Goal: Information Seeking & Learning: Learn about a topic

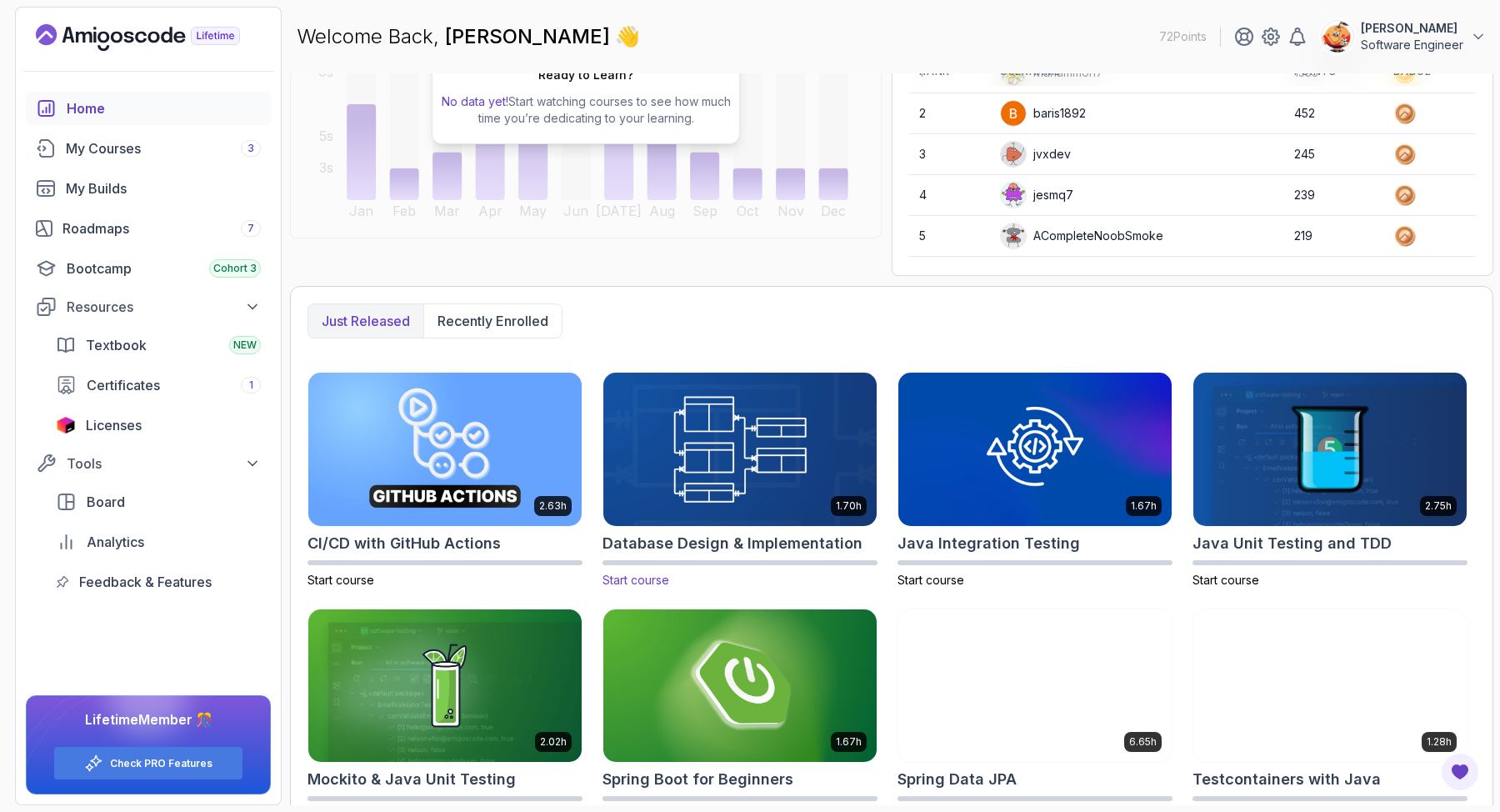
scroll to position [257, 0]
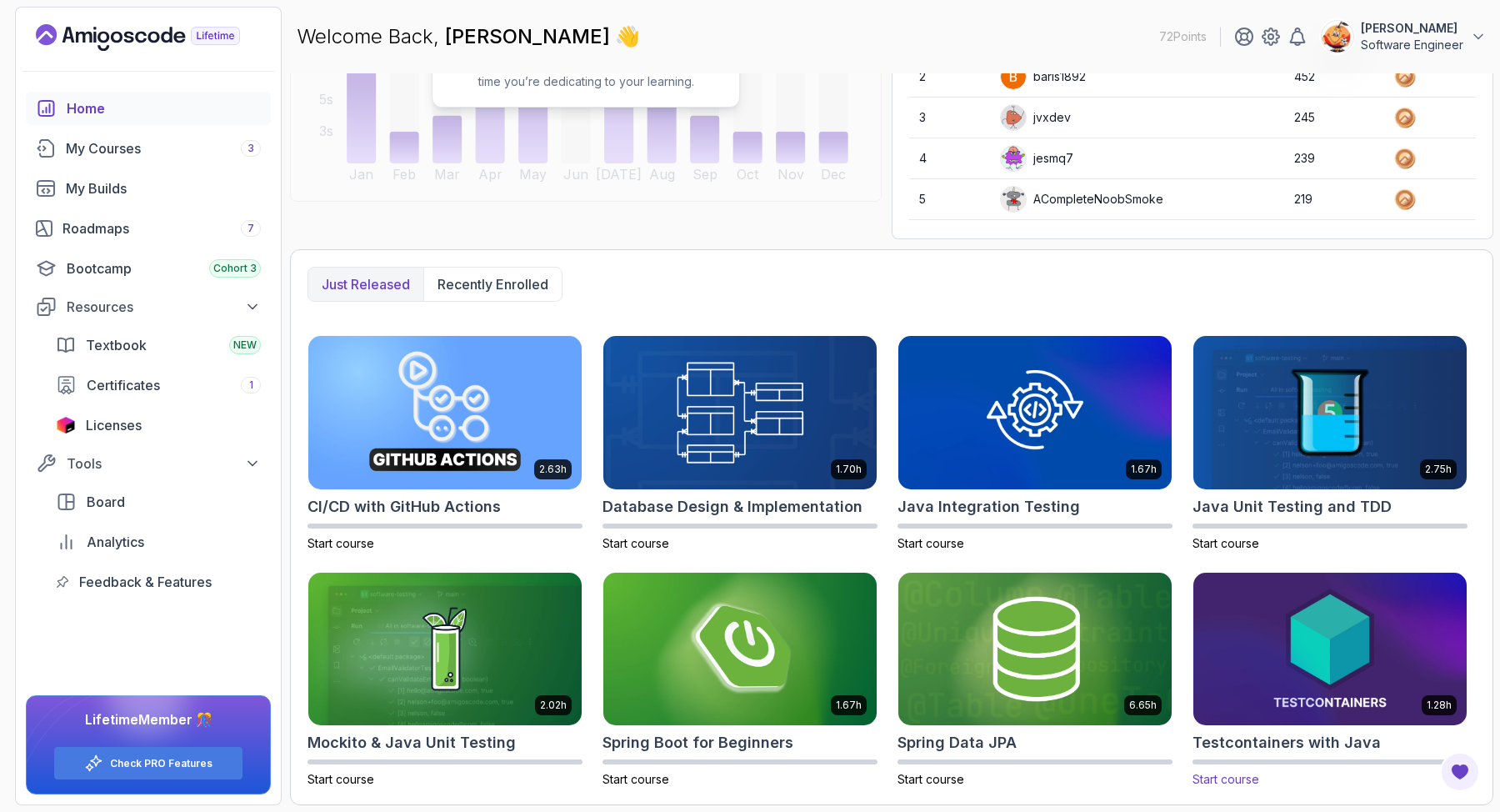
click at [1334, 649] on img at bounding box center [1330, 649] width 287 height 161
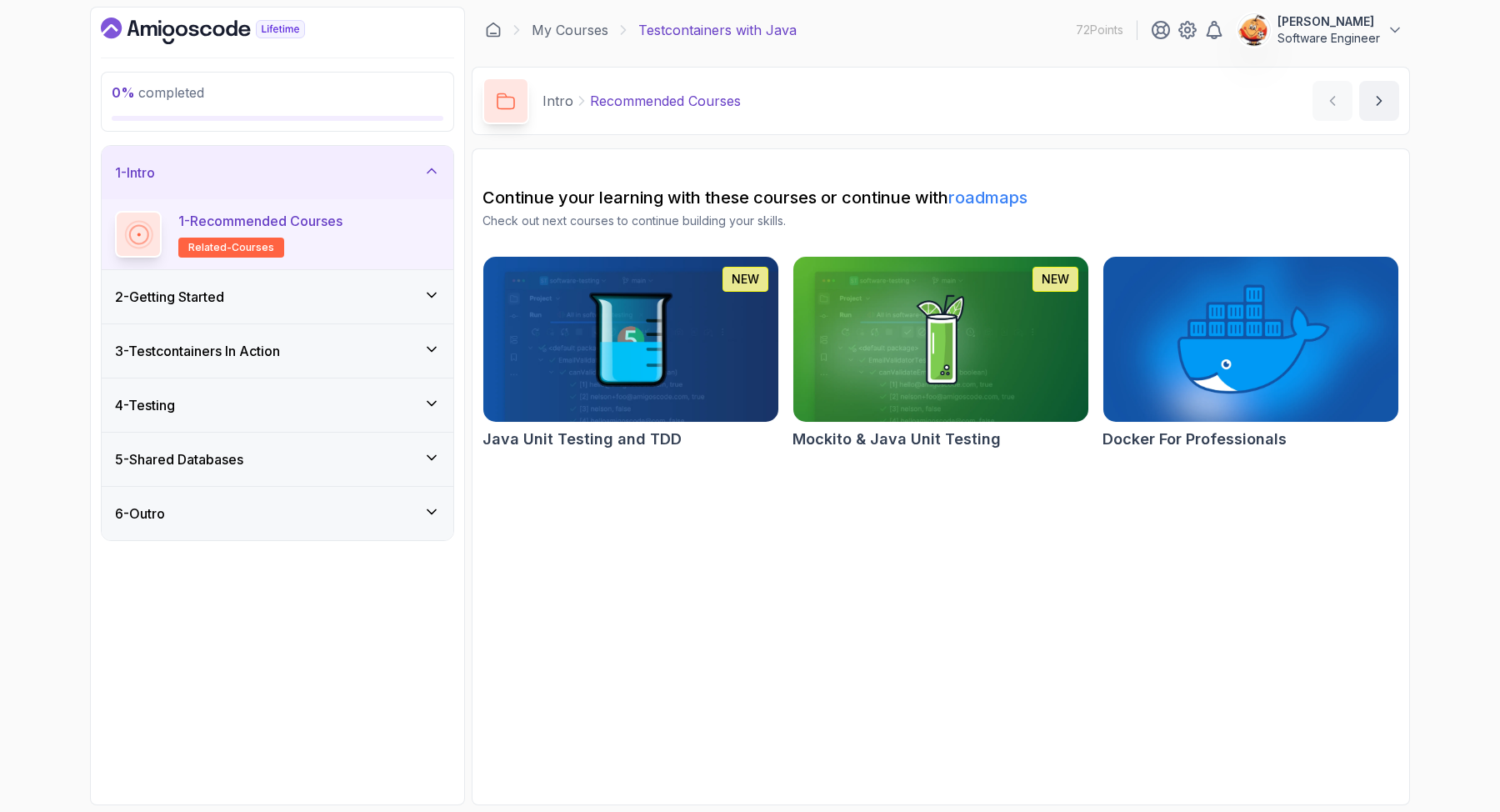
click at [246, 299] on div "2 - Getting Started" at bounding box center [278, 296] width 325 height 20
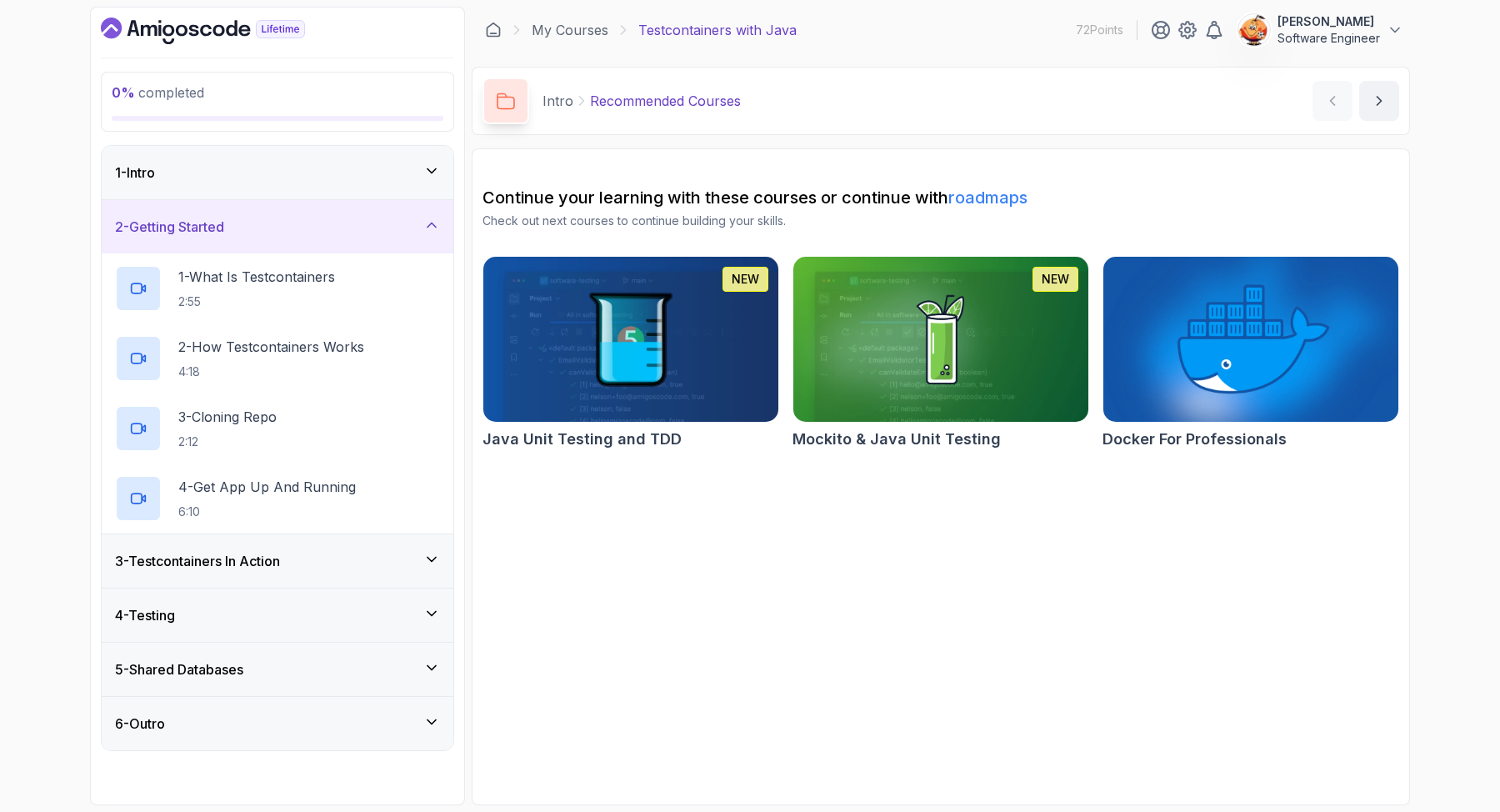
click at [262, 220] on div "2 - Getting Started" at bounding box center [278, 226] width 325 height 20
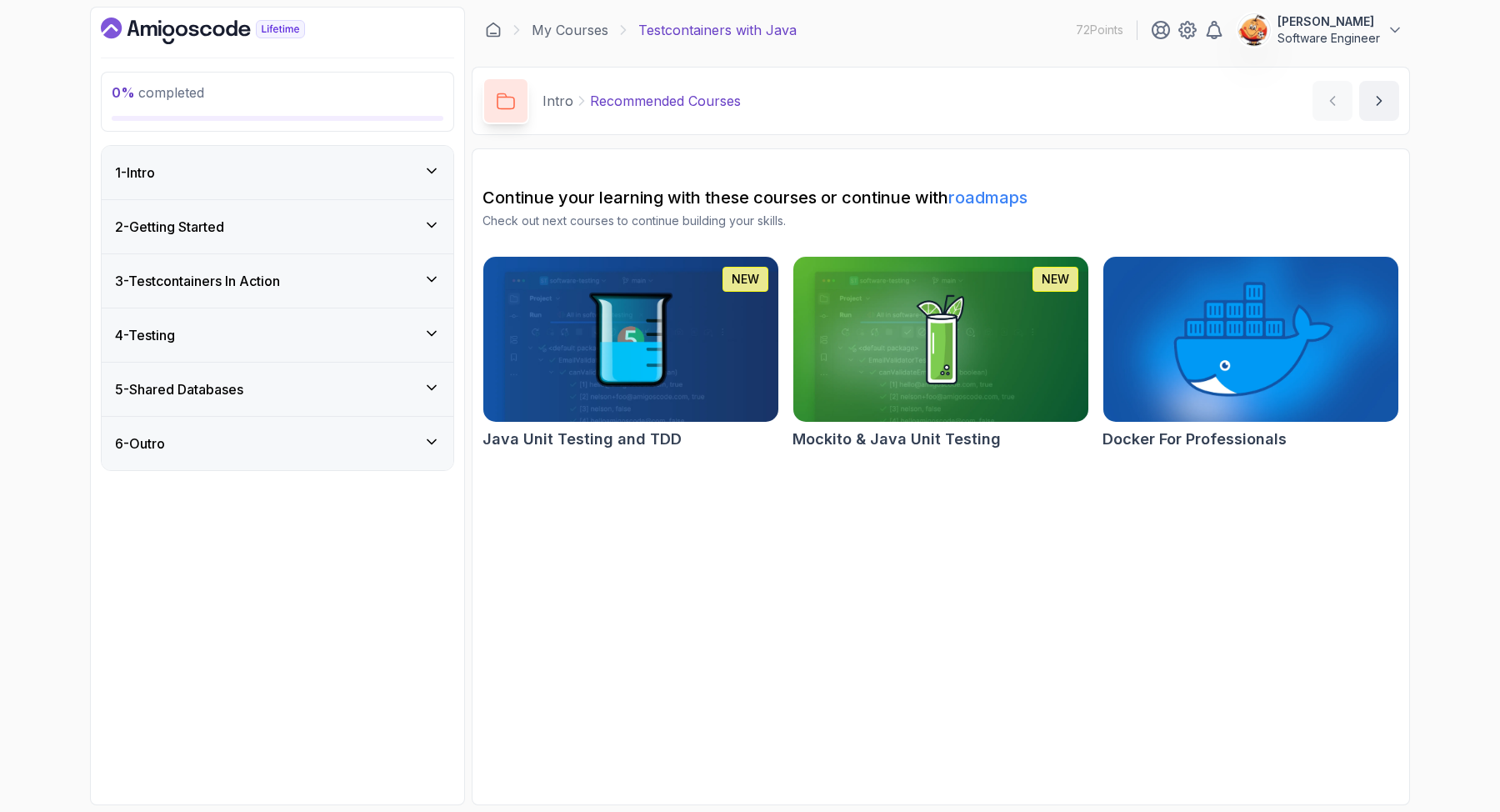
click at [1212, 323] on img at bounding box center [1251, 339] width 310 height 173
click at [140, 35] on icon "Dashboard" at bounding box center [203, 31] width 205 height 27
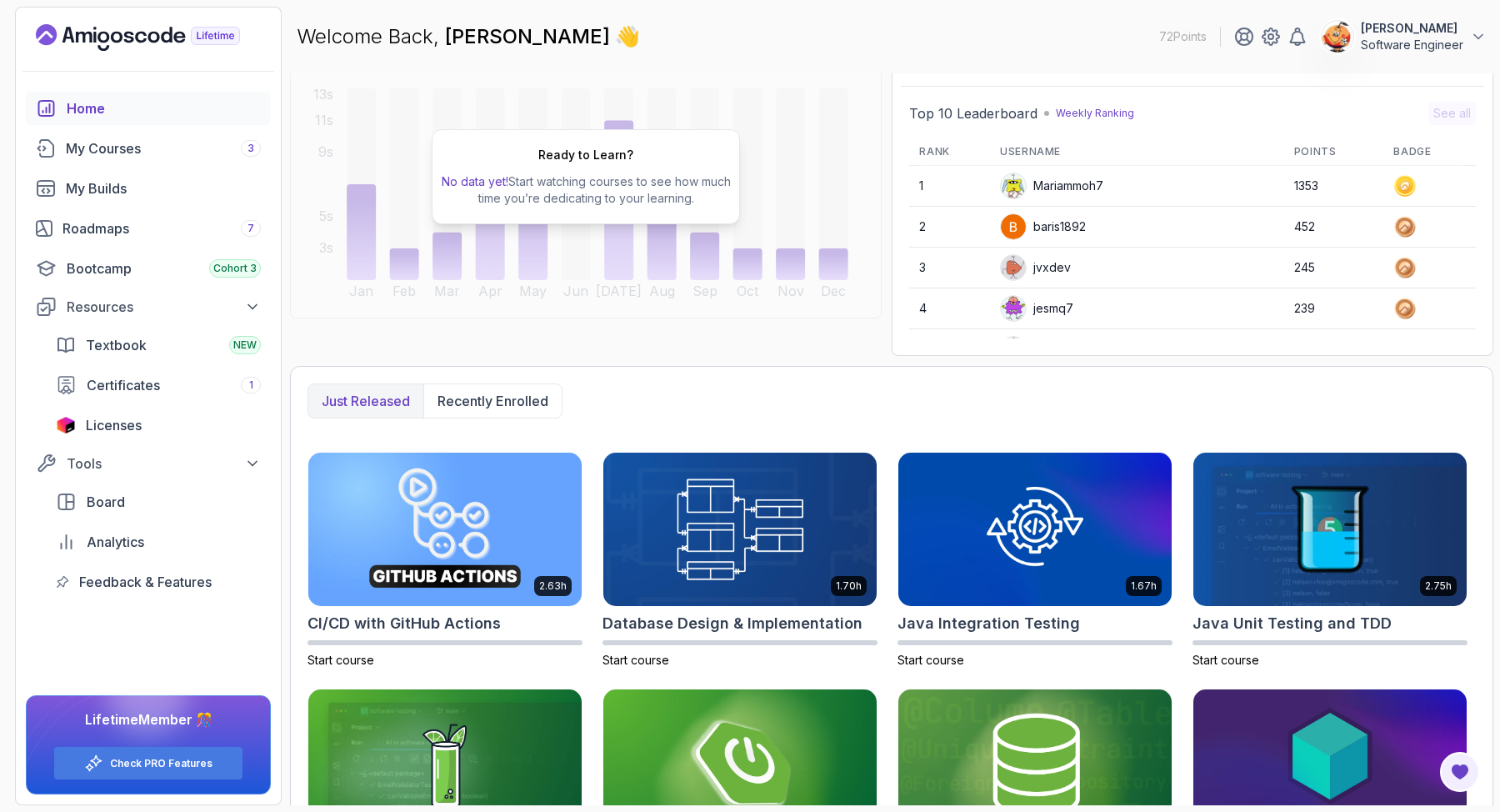
scroll to position [257, 0]
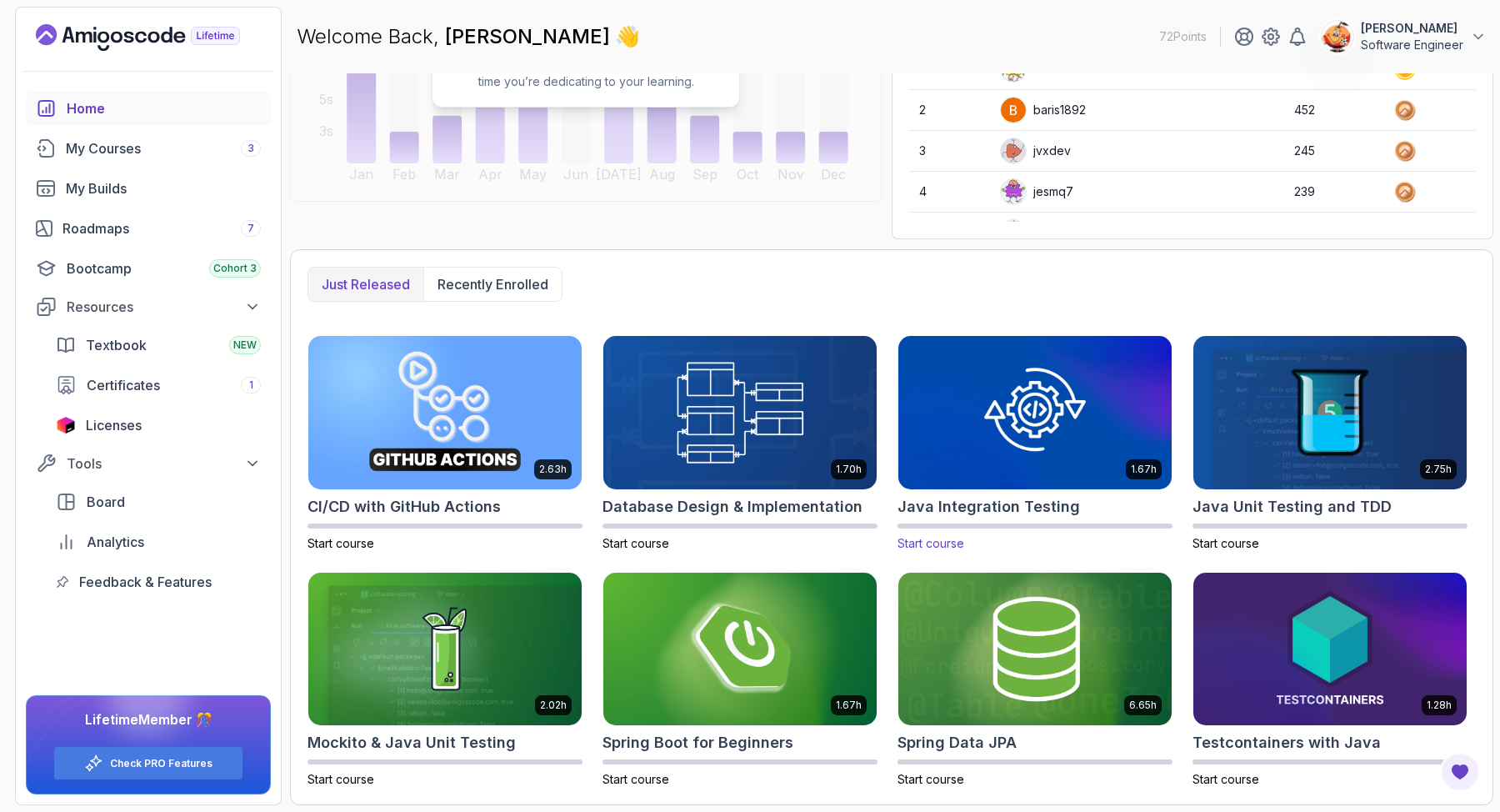
click at [984, 407] on img at bounding box center [1035, 412] width 287 height 161
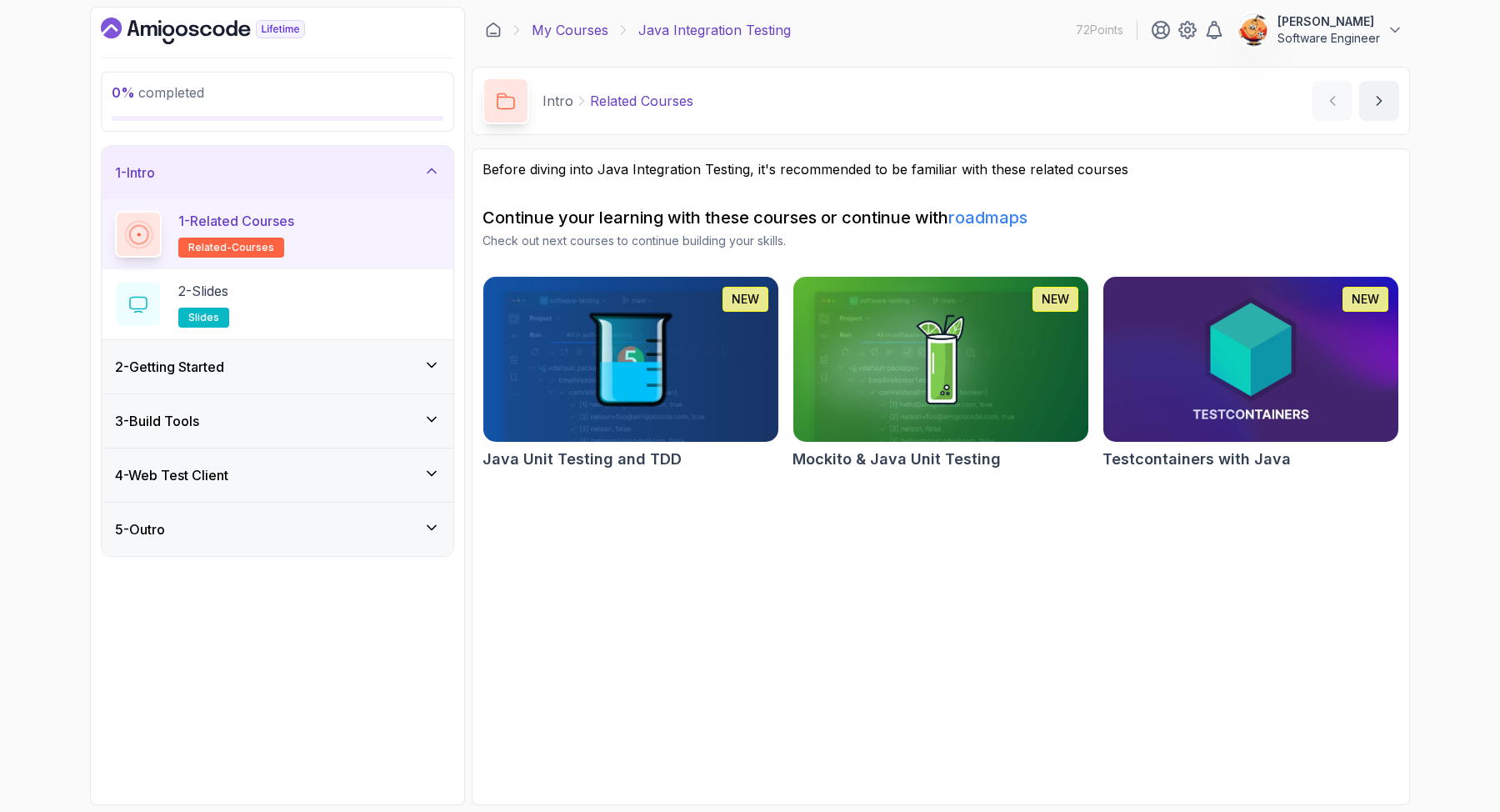
click at [562, 30] on link "My Courses" at bounding box center [570, 30] width 77 height 20
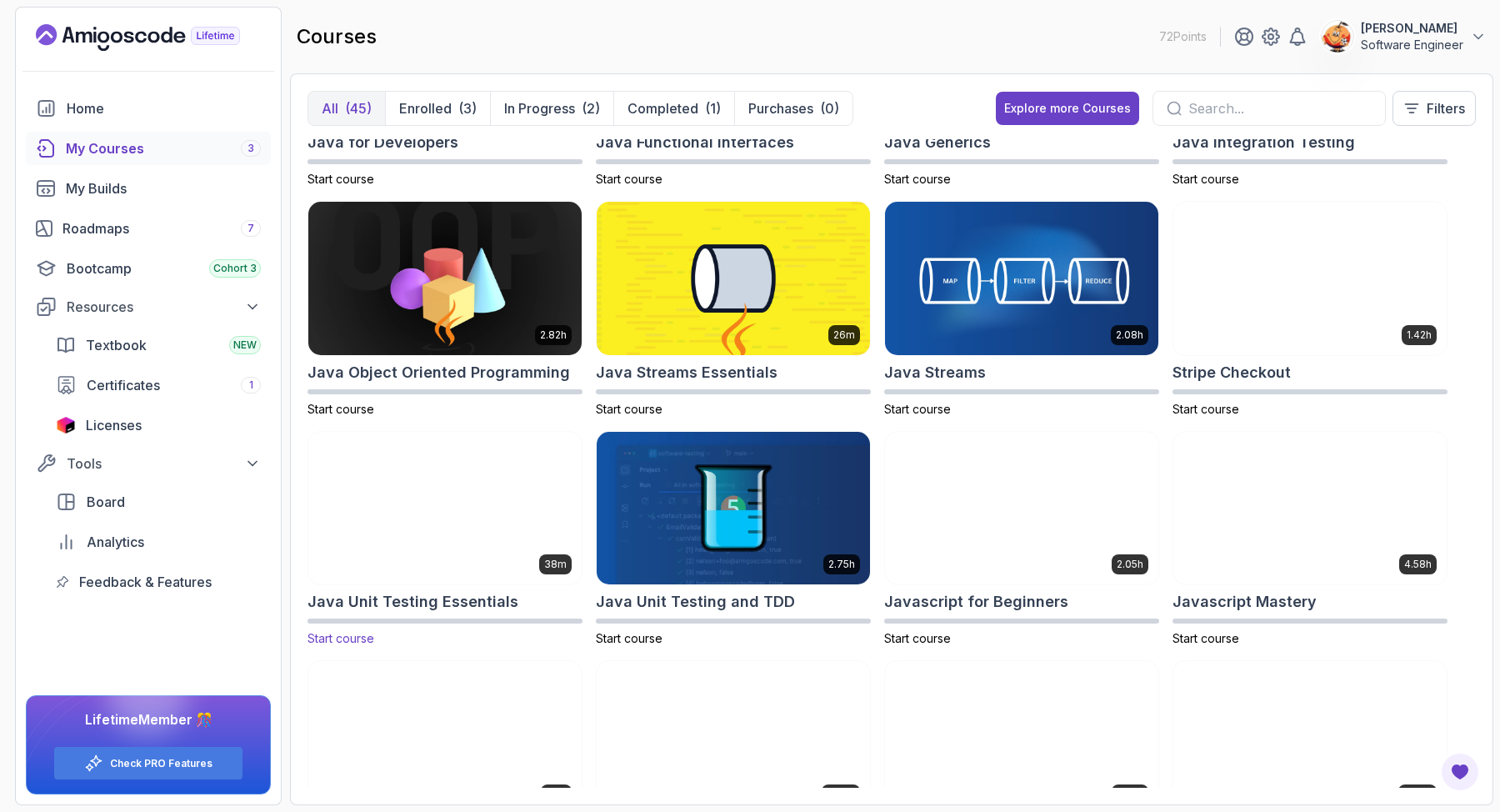
scroll to position [818, 0]
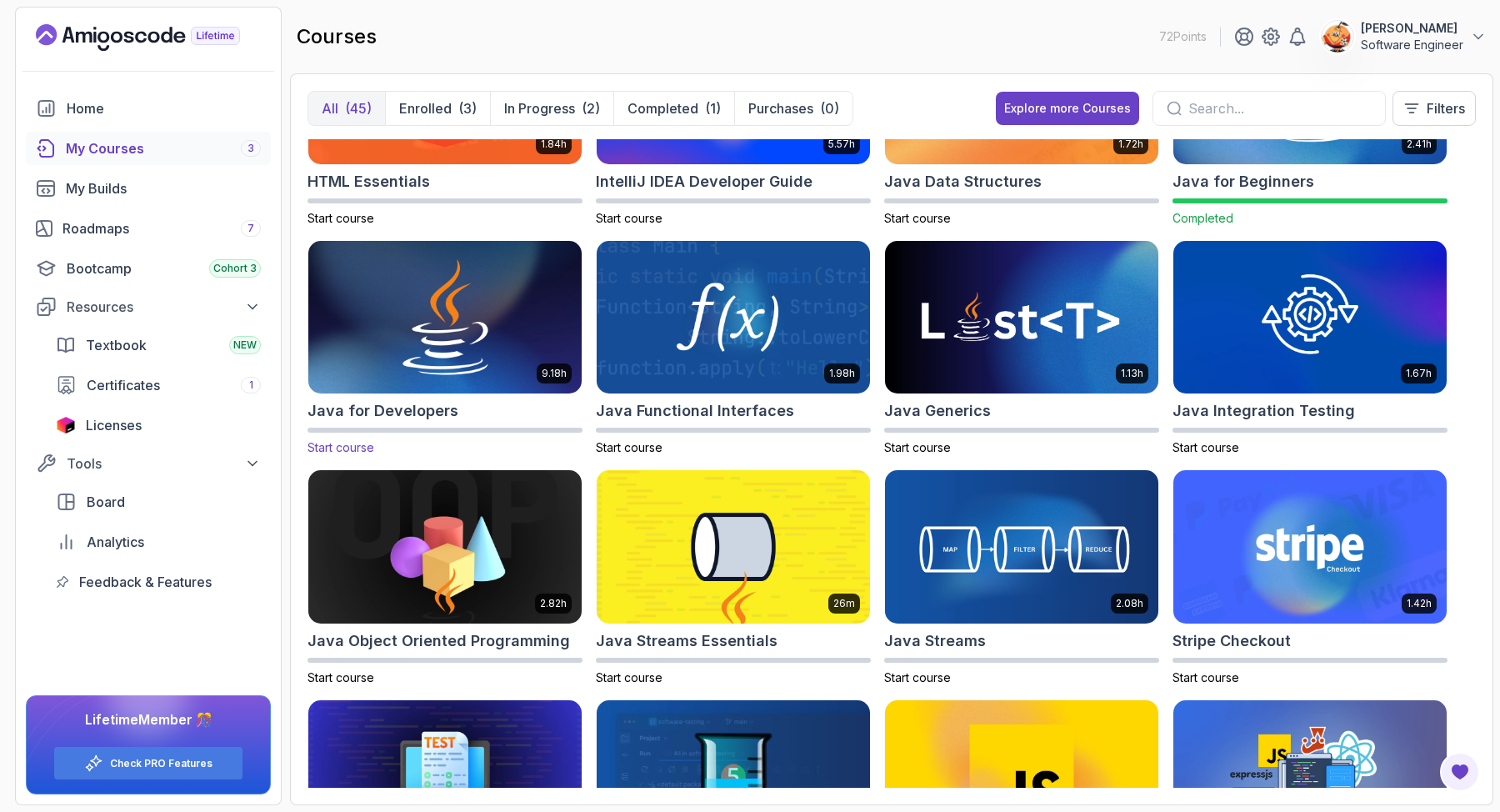
click at [433, 330] on img at bounding box center [445, 317] width 287 height 161
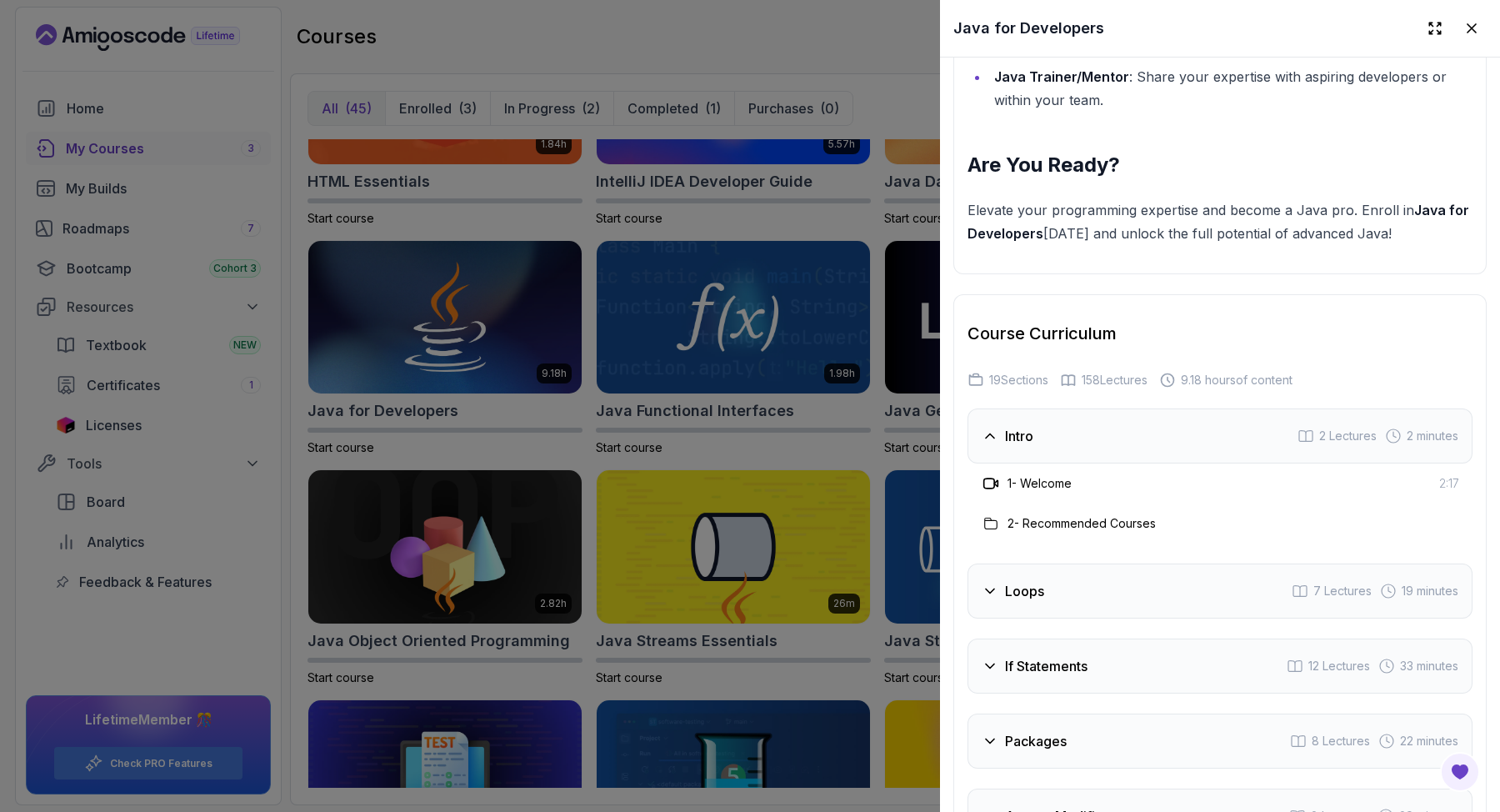
scroll to position [2505, 0]
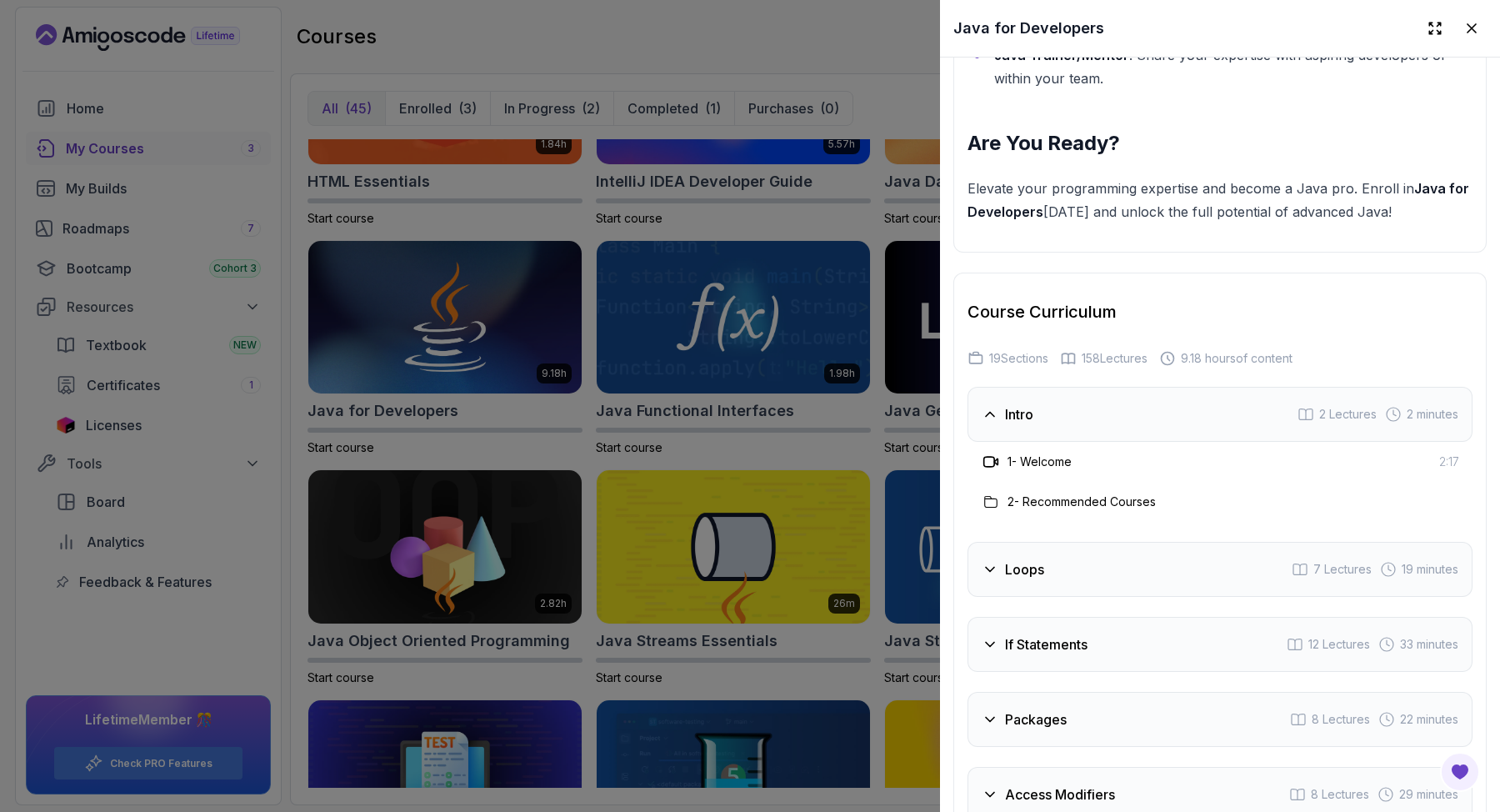
click at [991, 561] on icon at bounding box center [990, 569] width 17 height 17
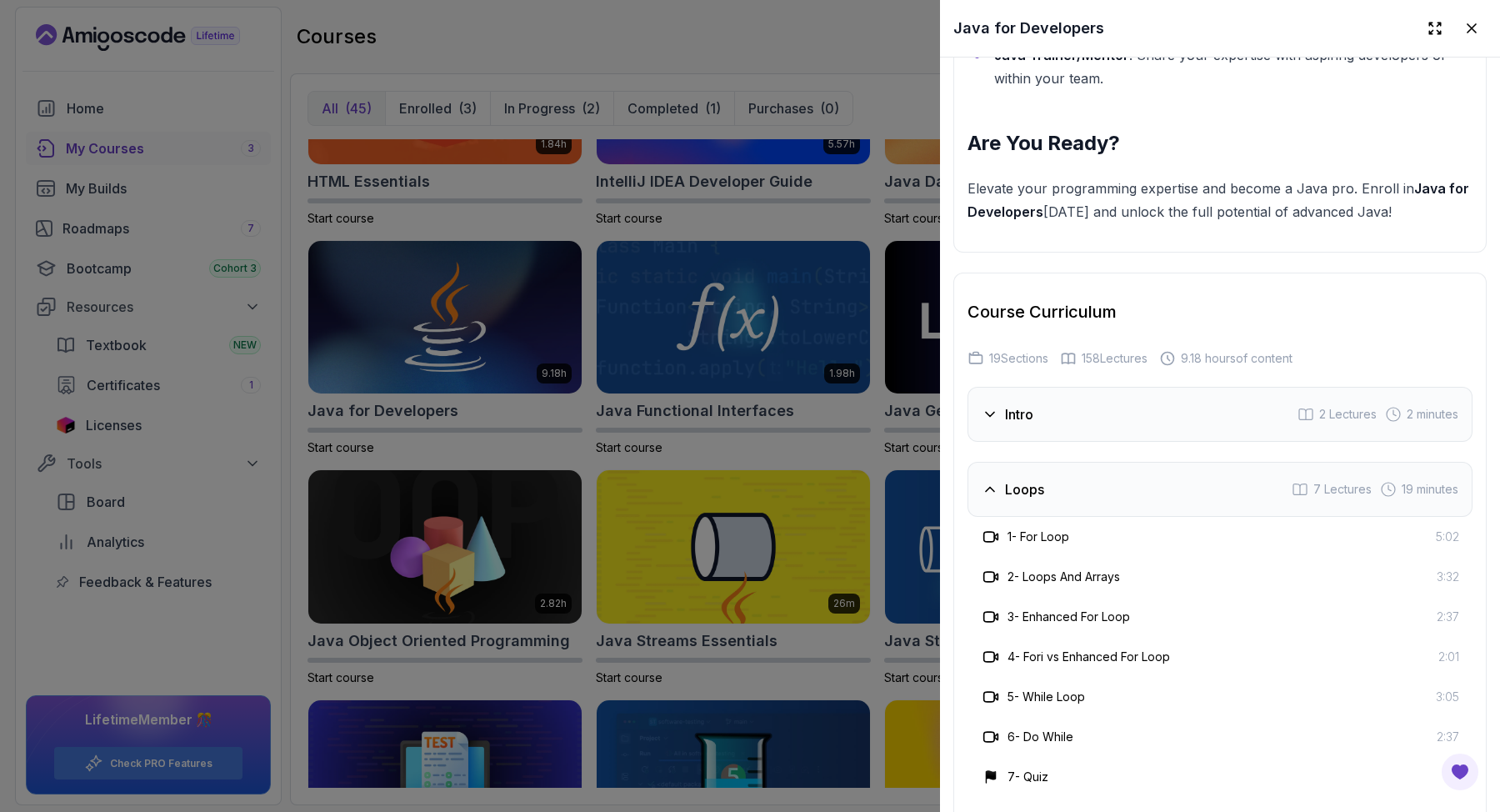
click at [996, 481] on icon at bounding box center [990, 489] width 17 height 17
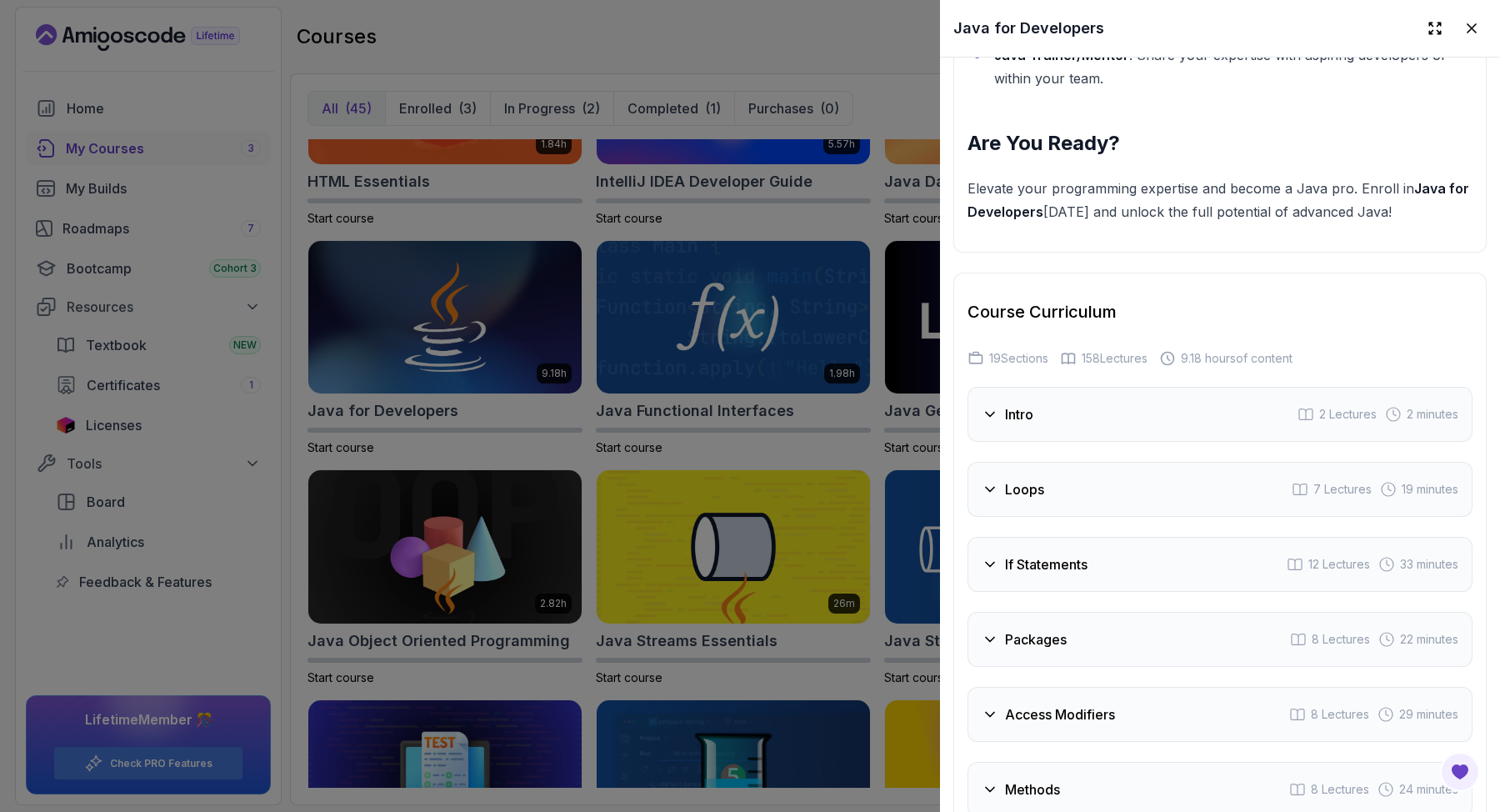
click at [991, 411] on icon at bounding box center [990, 413] width 17 height 17
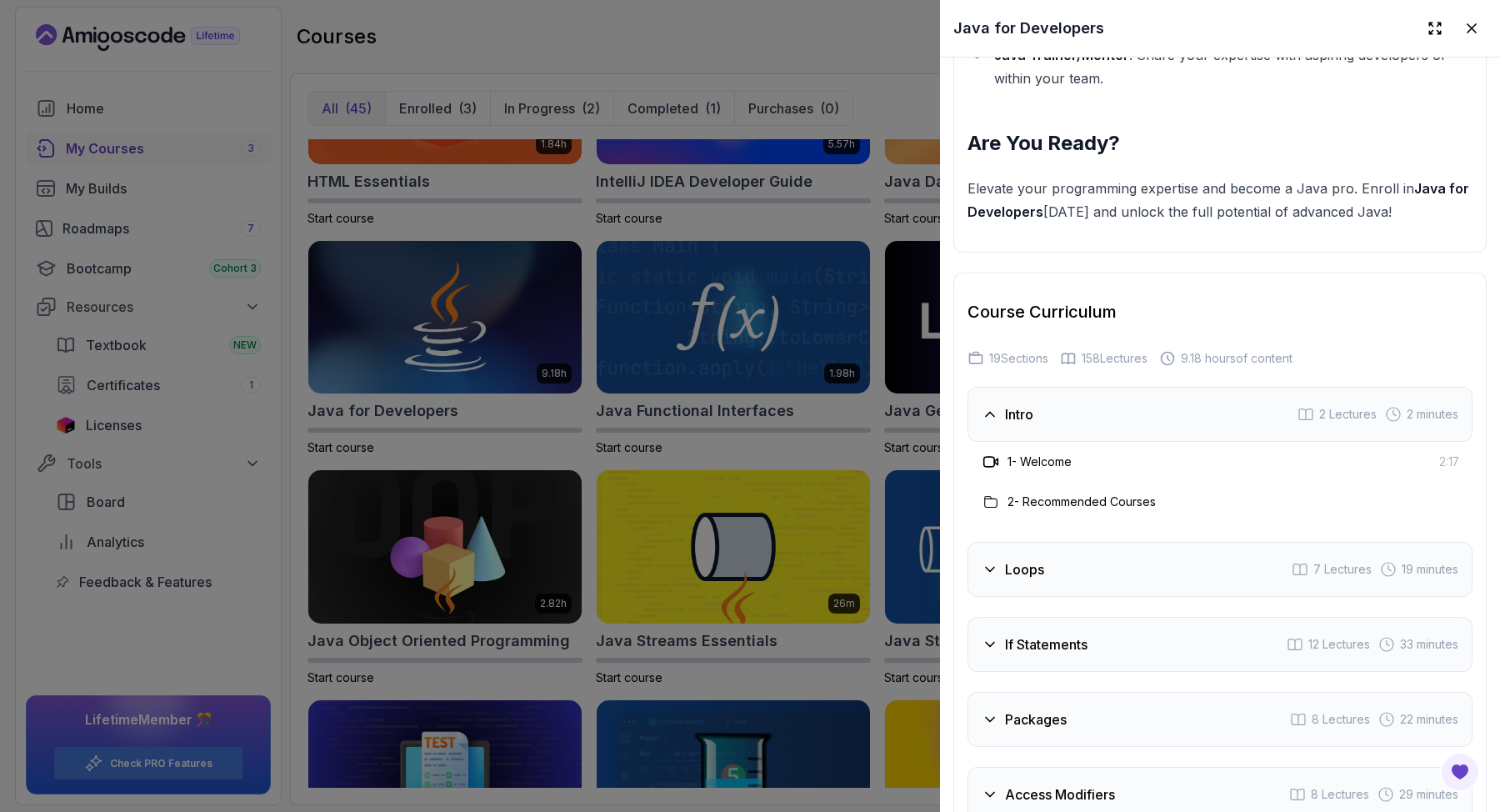
click at [1000, 495] on div at bounding box center [990, 501] width 20 height 20
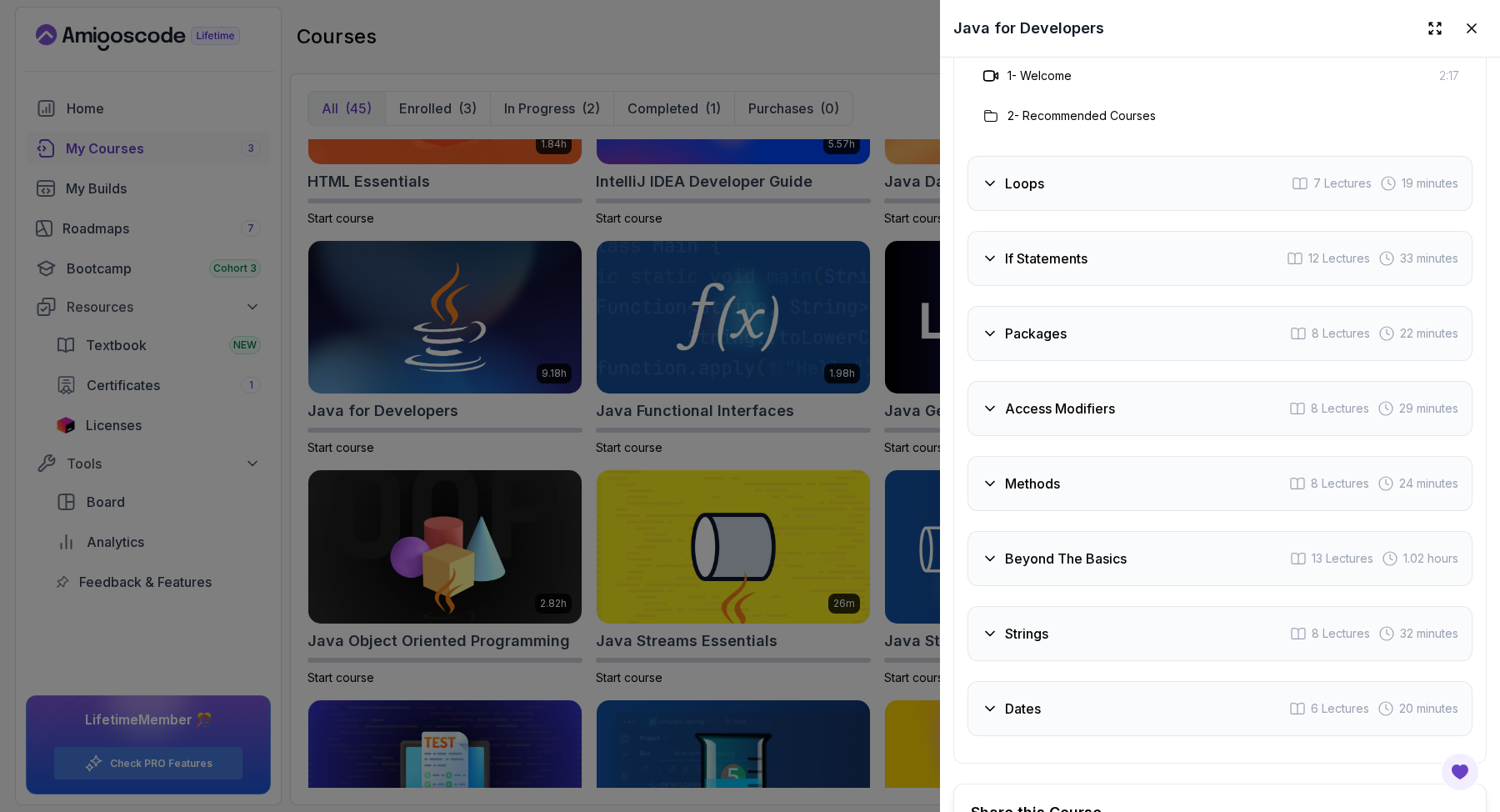
scroll to position [3070, 0]
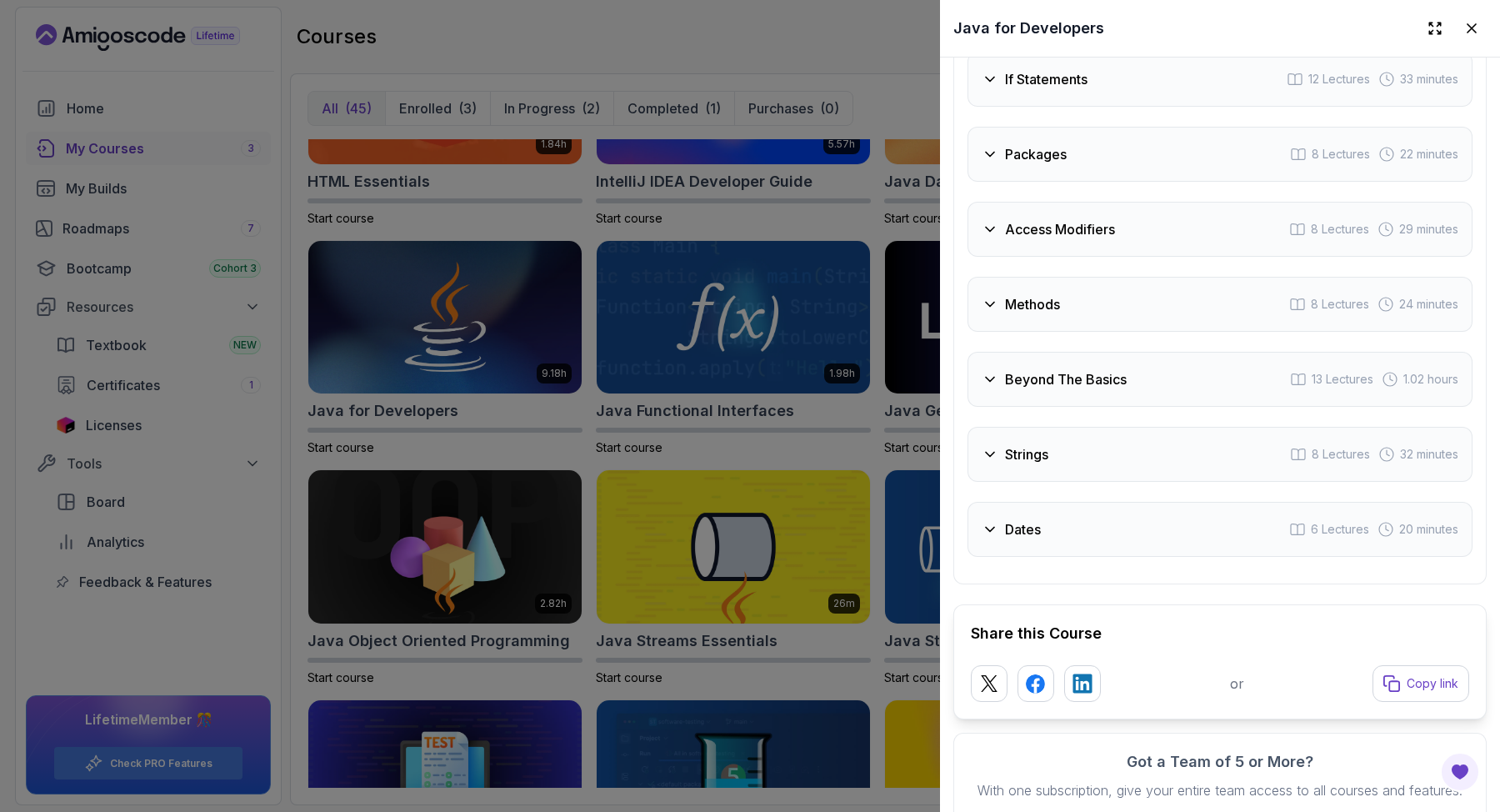
click at [995, 524] on icon at bounding box center [990, 529] width 17 height 17
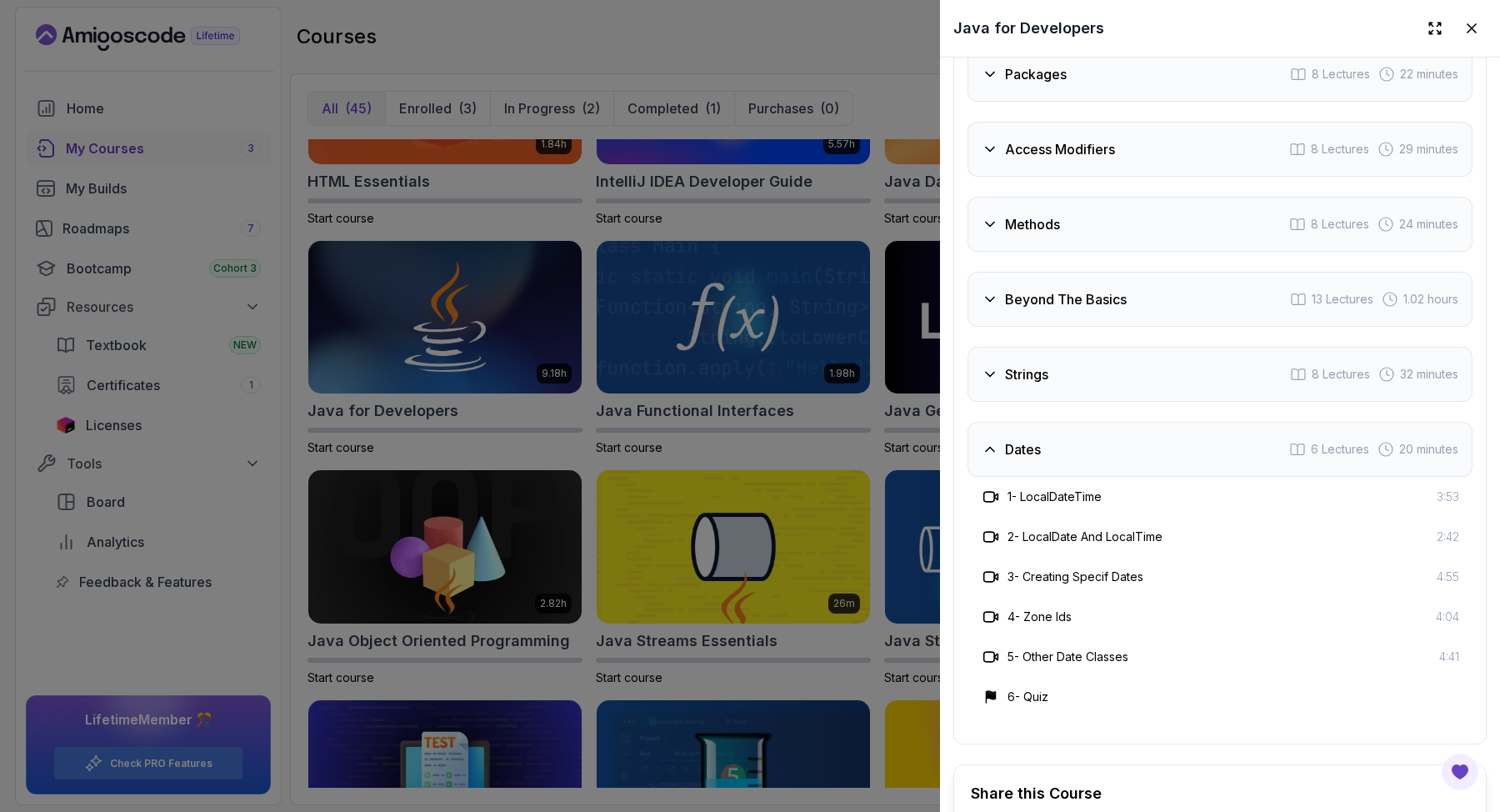
drag, startPoint x: 996, startPoint y: 438, endPoint x: 995, endPoint y: 427, distance: 11.0
click at [996, 441] on icon at bounding box center [990, 448] width 17 height 17
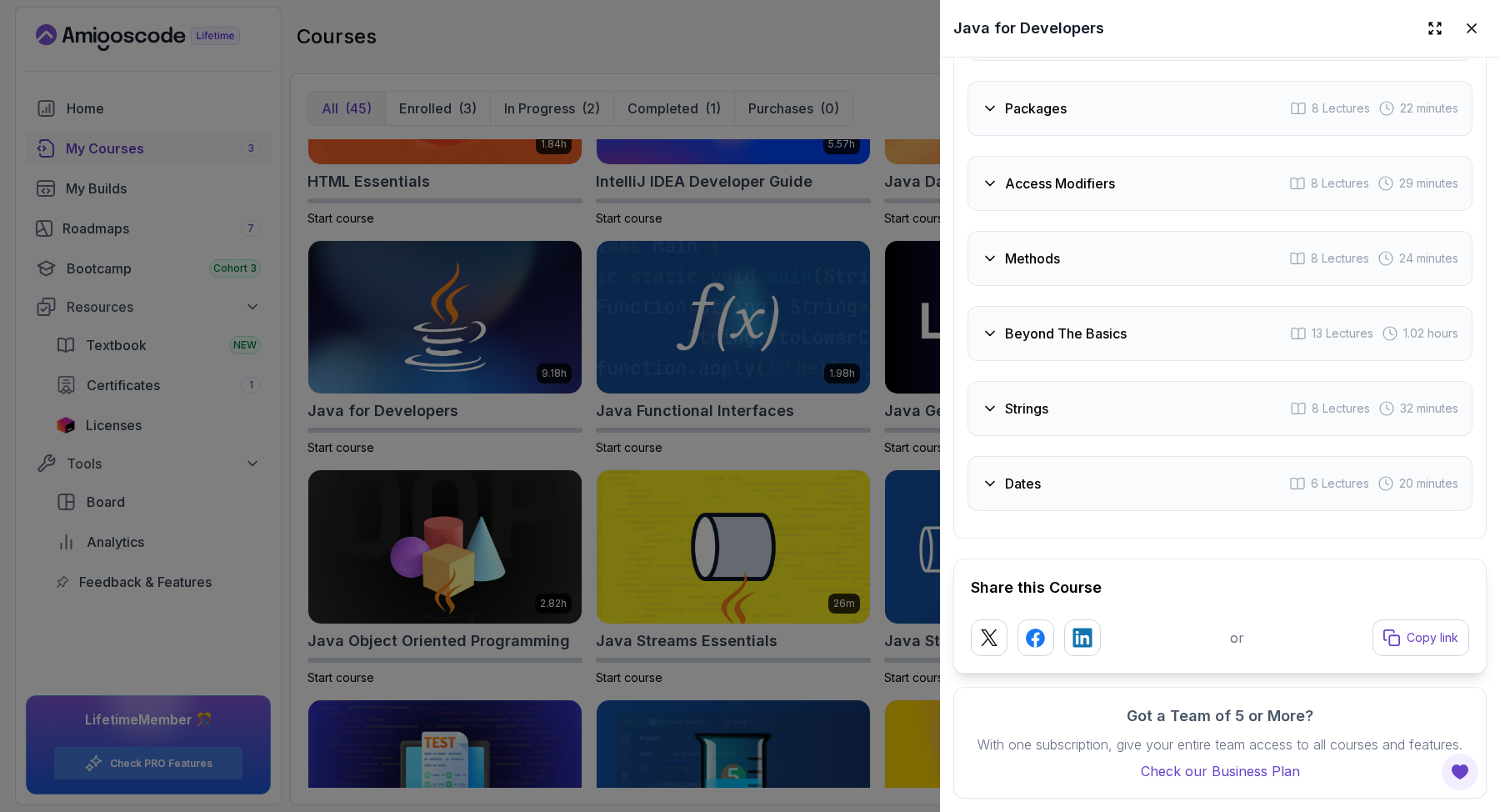
scroll to position [3048, 0]
click at [989, 400] on icon at bounding box center [990, 408] width 17 height 17
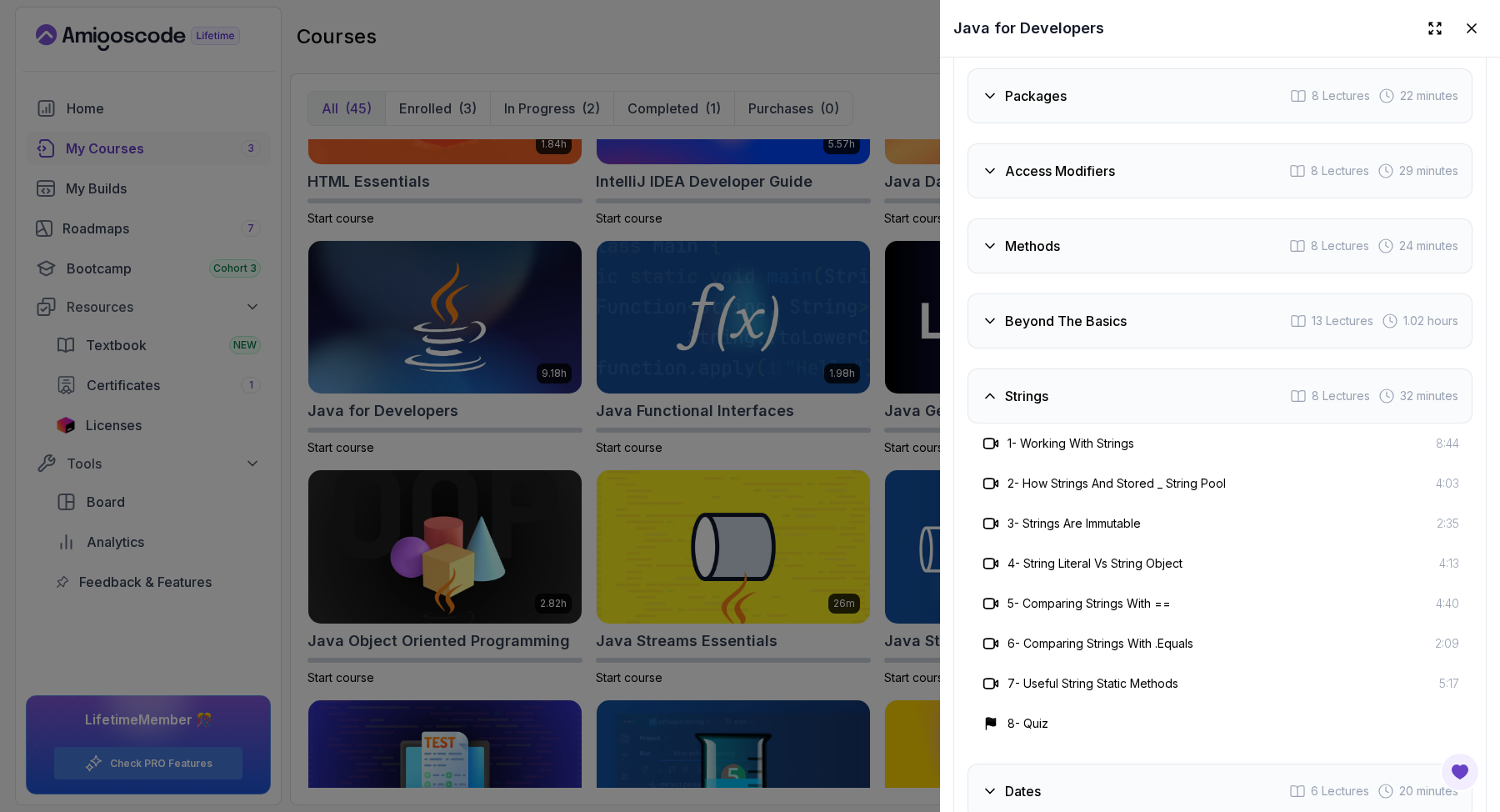
click at [995, 387] on icon at bounding box center [990, 395] width 17 height 17
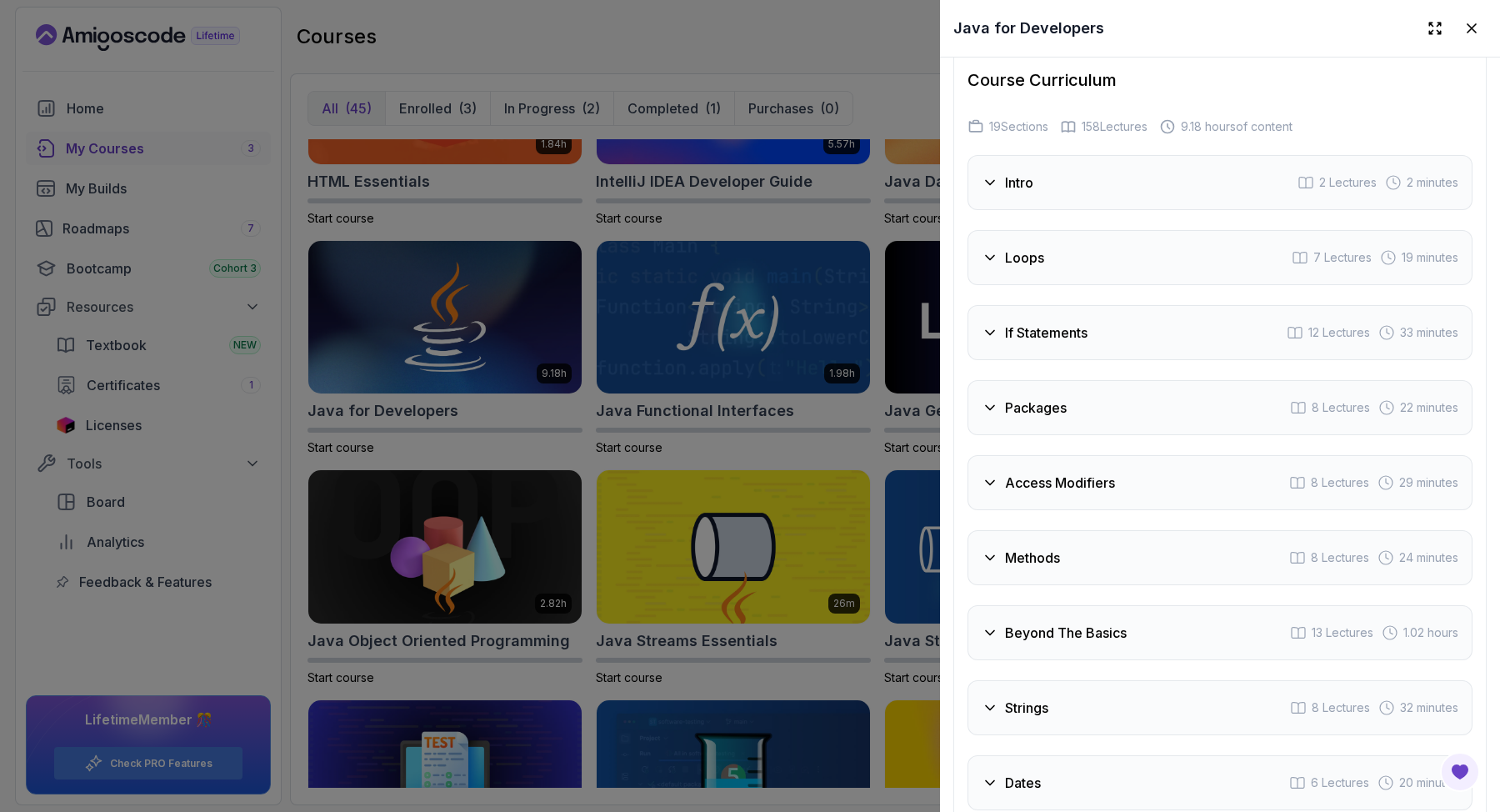
scroll to position [2565, 0]
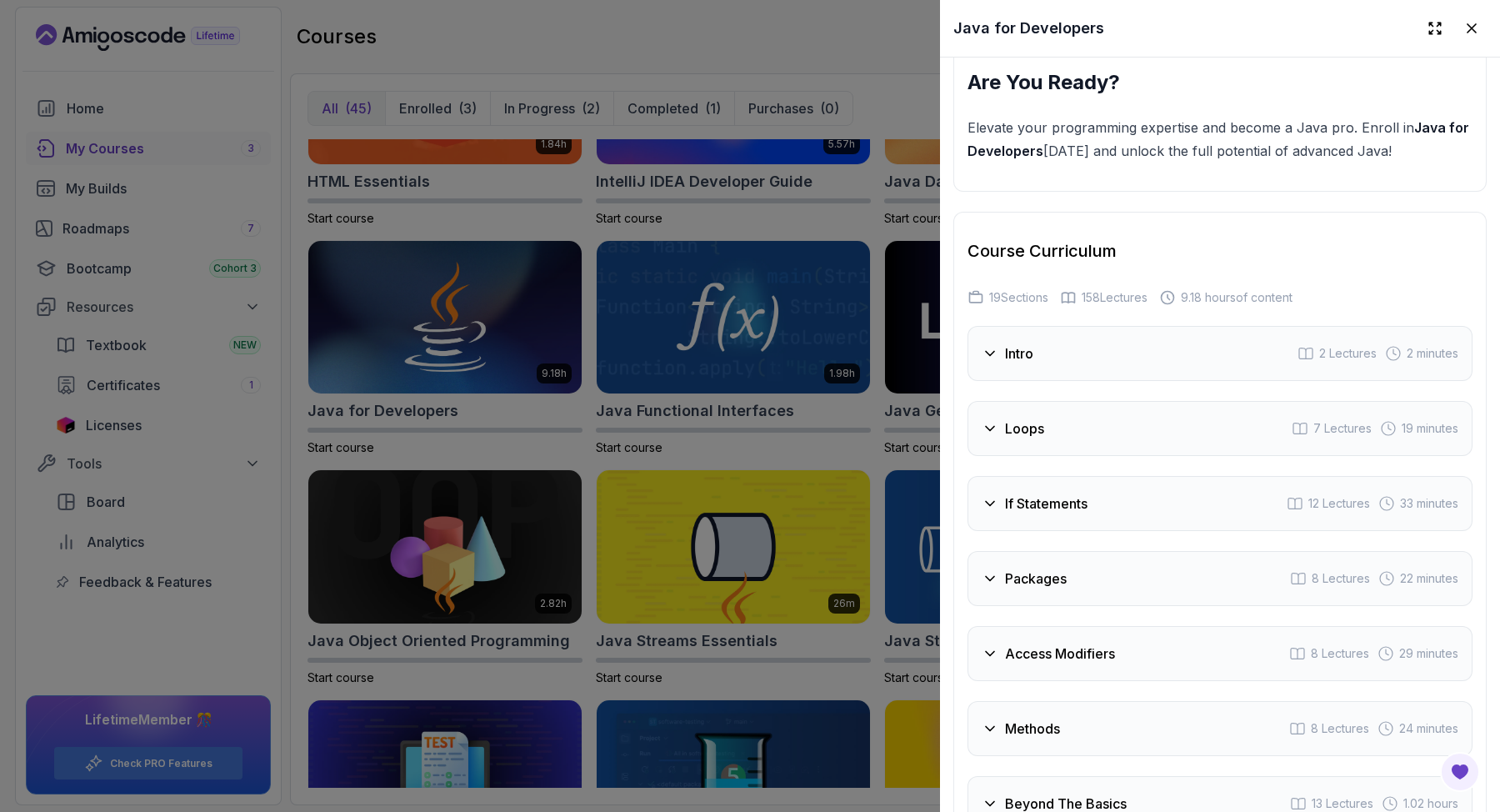
click at [991, 349] on icon at bounding box center [990, 353] width 17 height 17
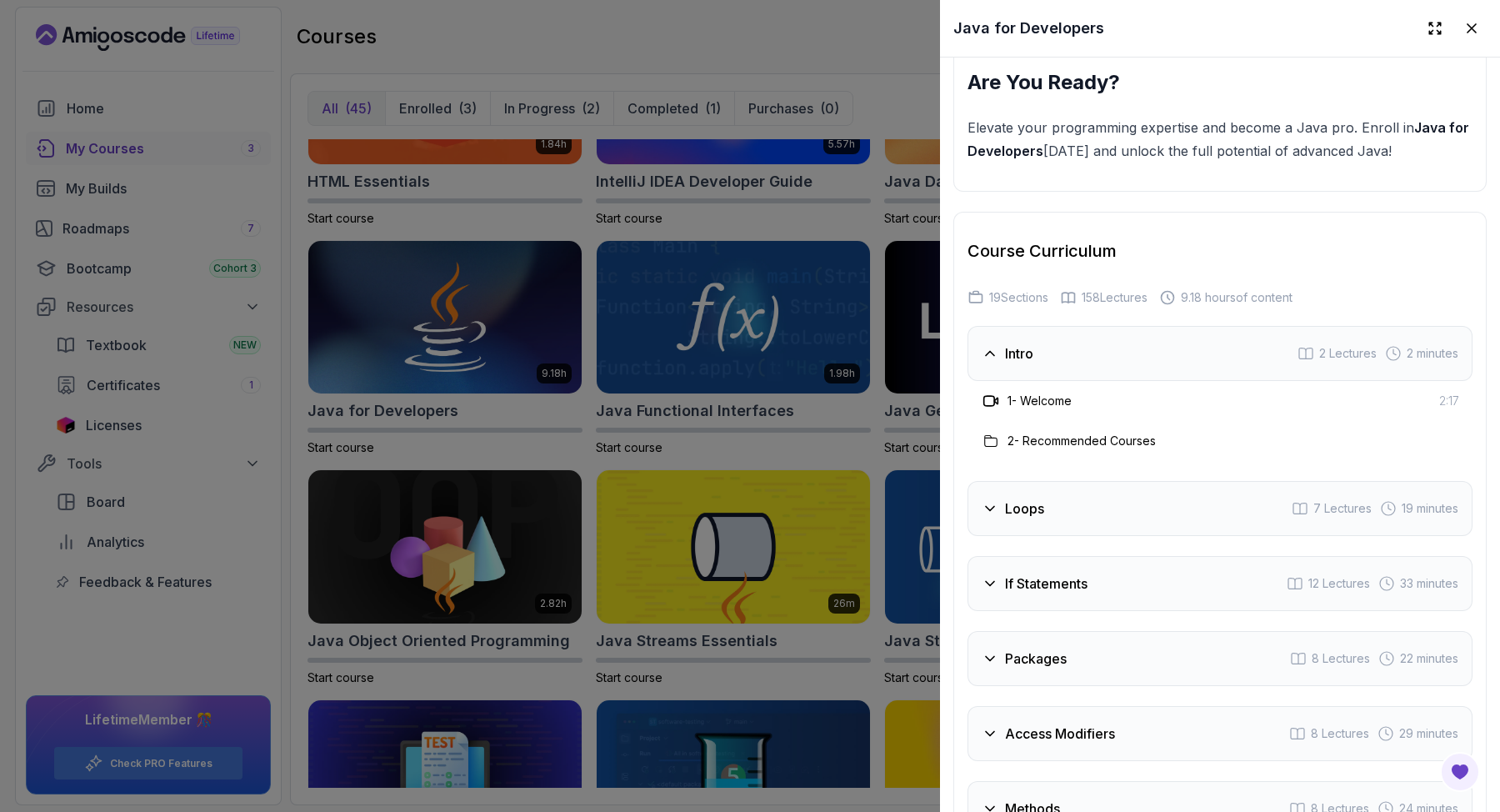
click at [991, 349] on icon at bounding box center [990, 353] width 17 height 17
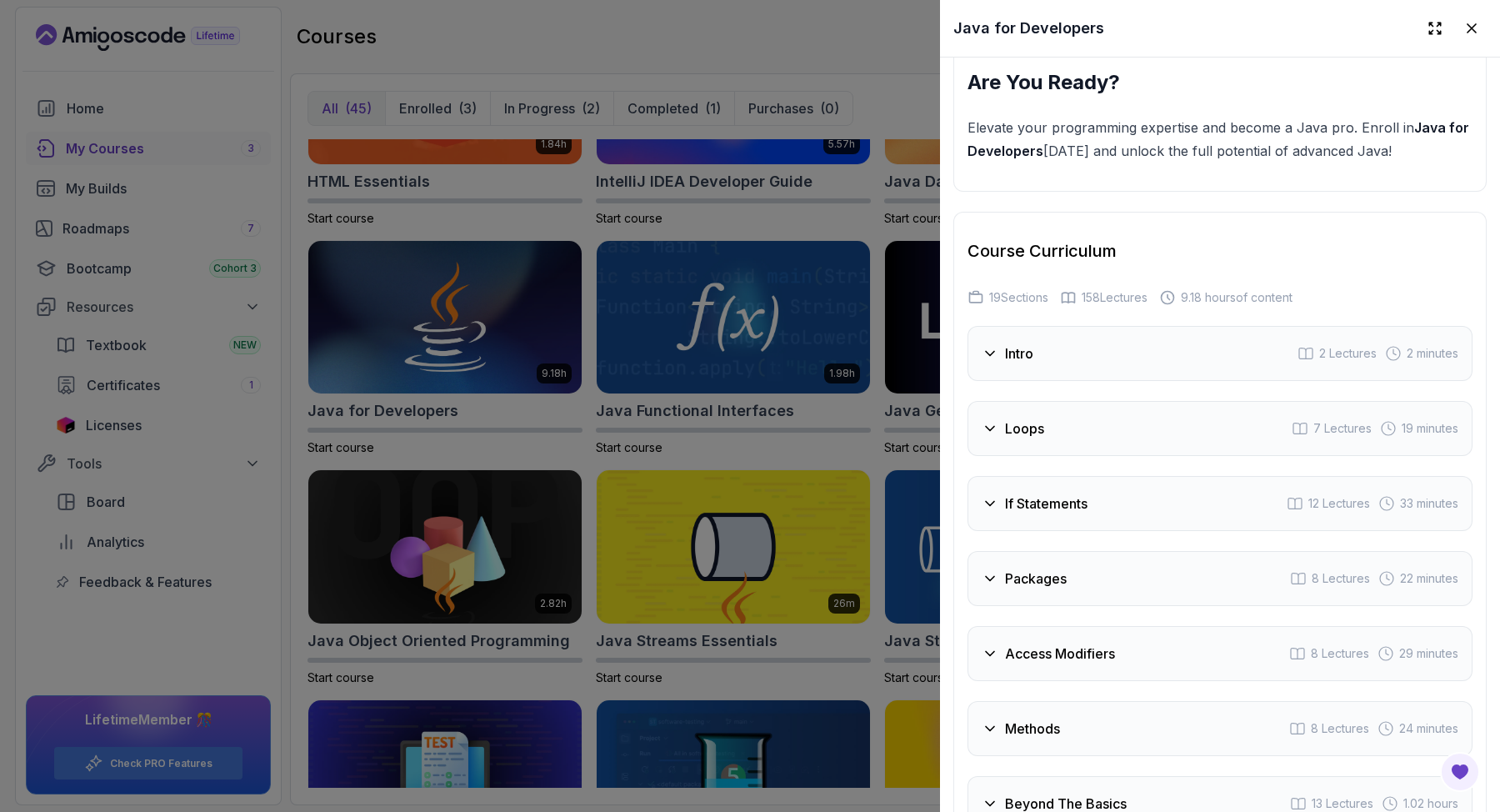
click at [994, 419] on div "Loops" at bounding box center [1013, 428] width 63 height 20
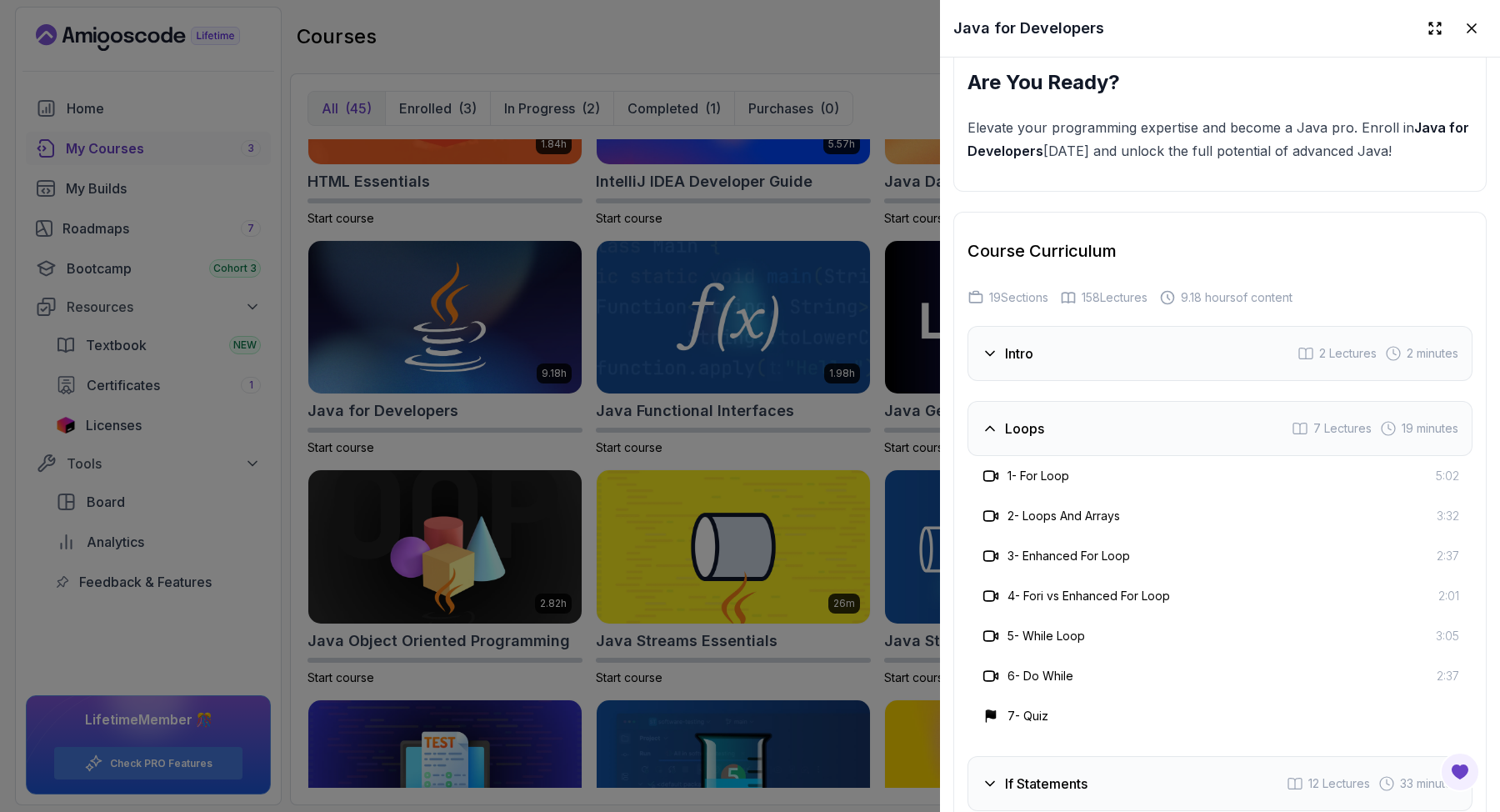
click at [990, 426] on icon at bounding box center [990, 427] width 9 height 4
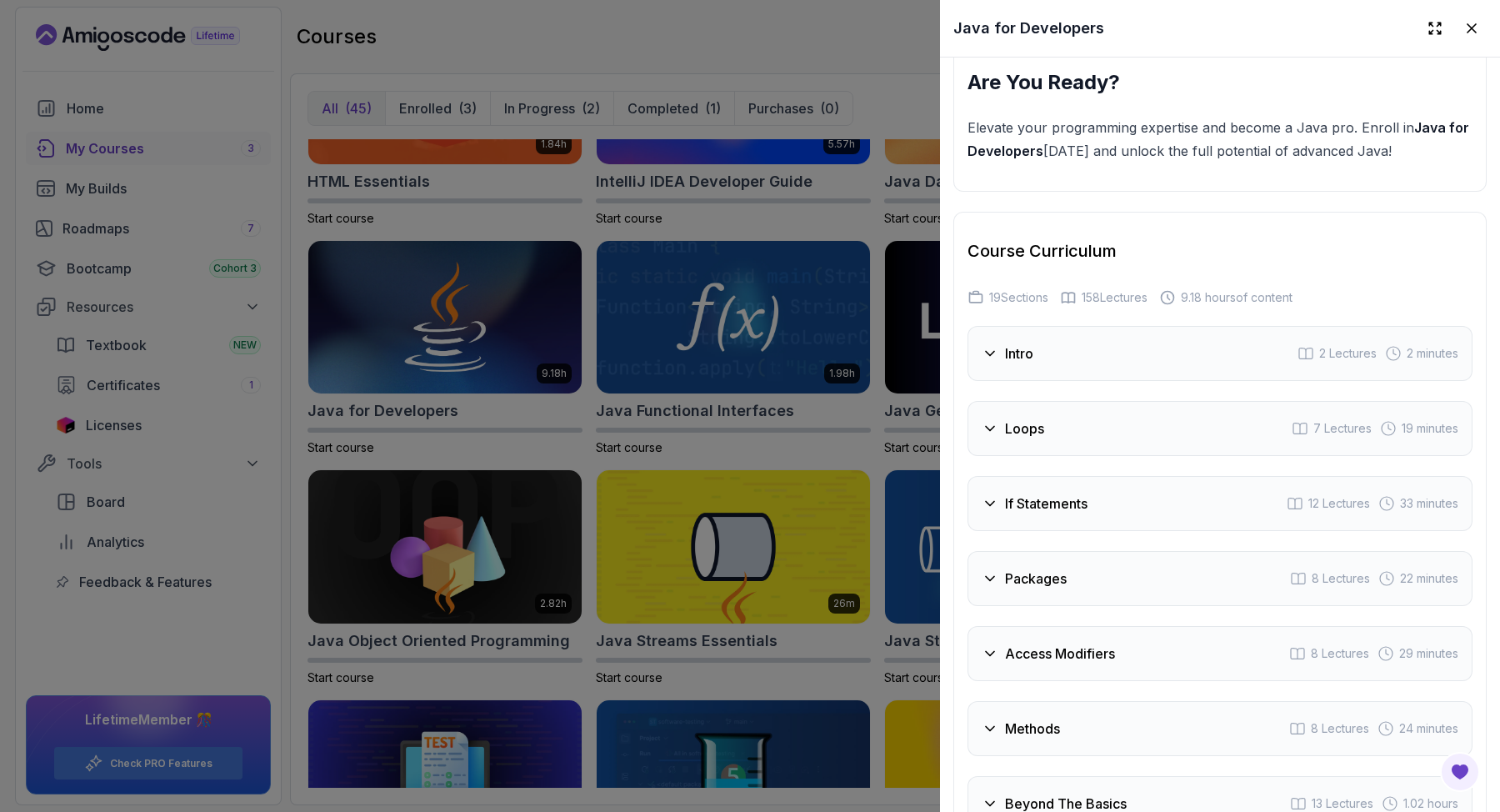
click at [994, 495] on icon at bounding box center [990, 503] width 17 height 17
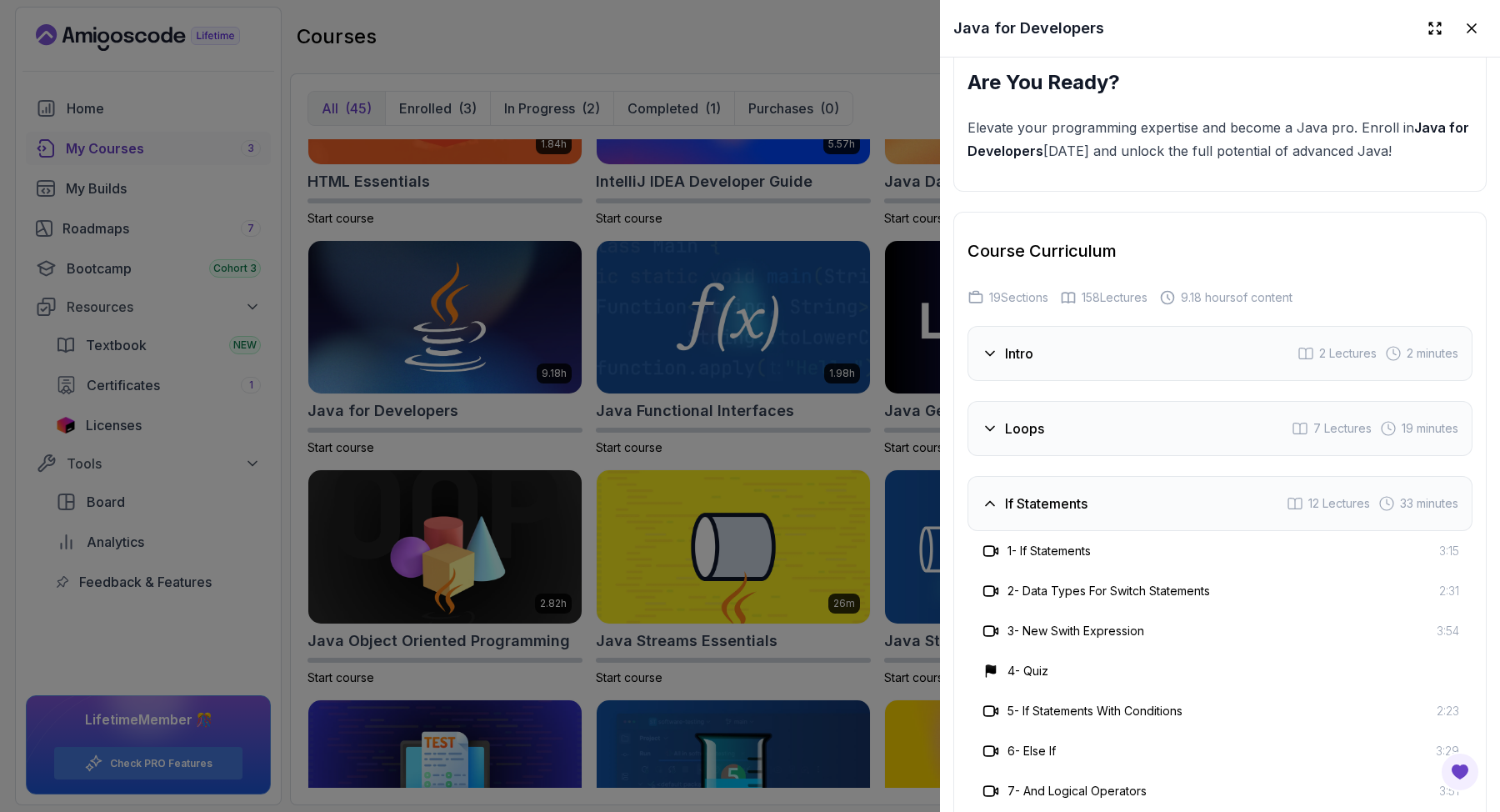
click at [994, 495] on icon at bounding box center [990, 503] width 17 height 17
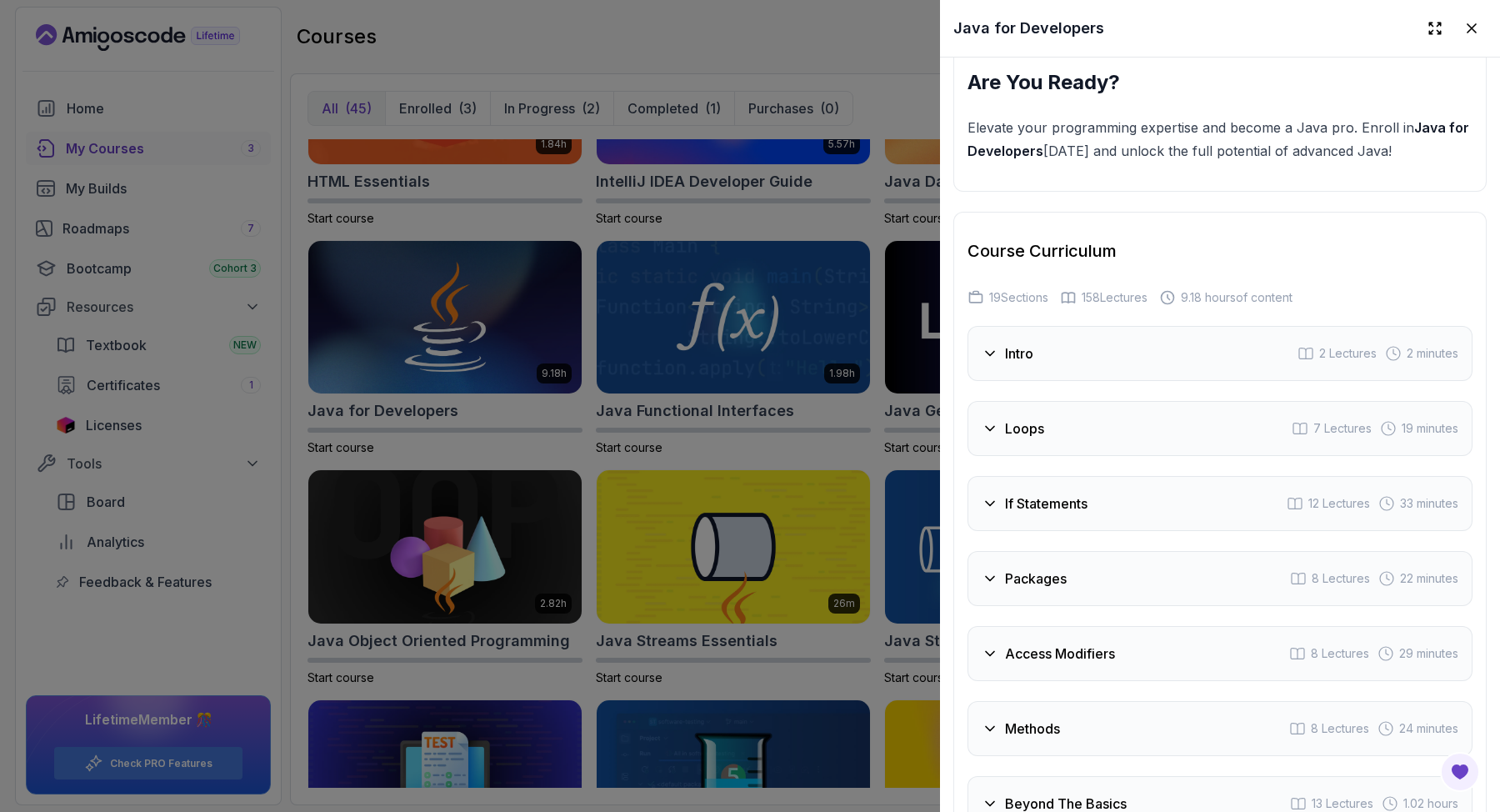
click at [992, 570] on icon at bounding box center [990, 578] width 17 height 17
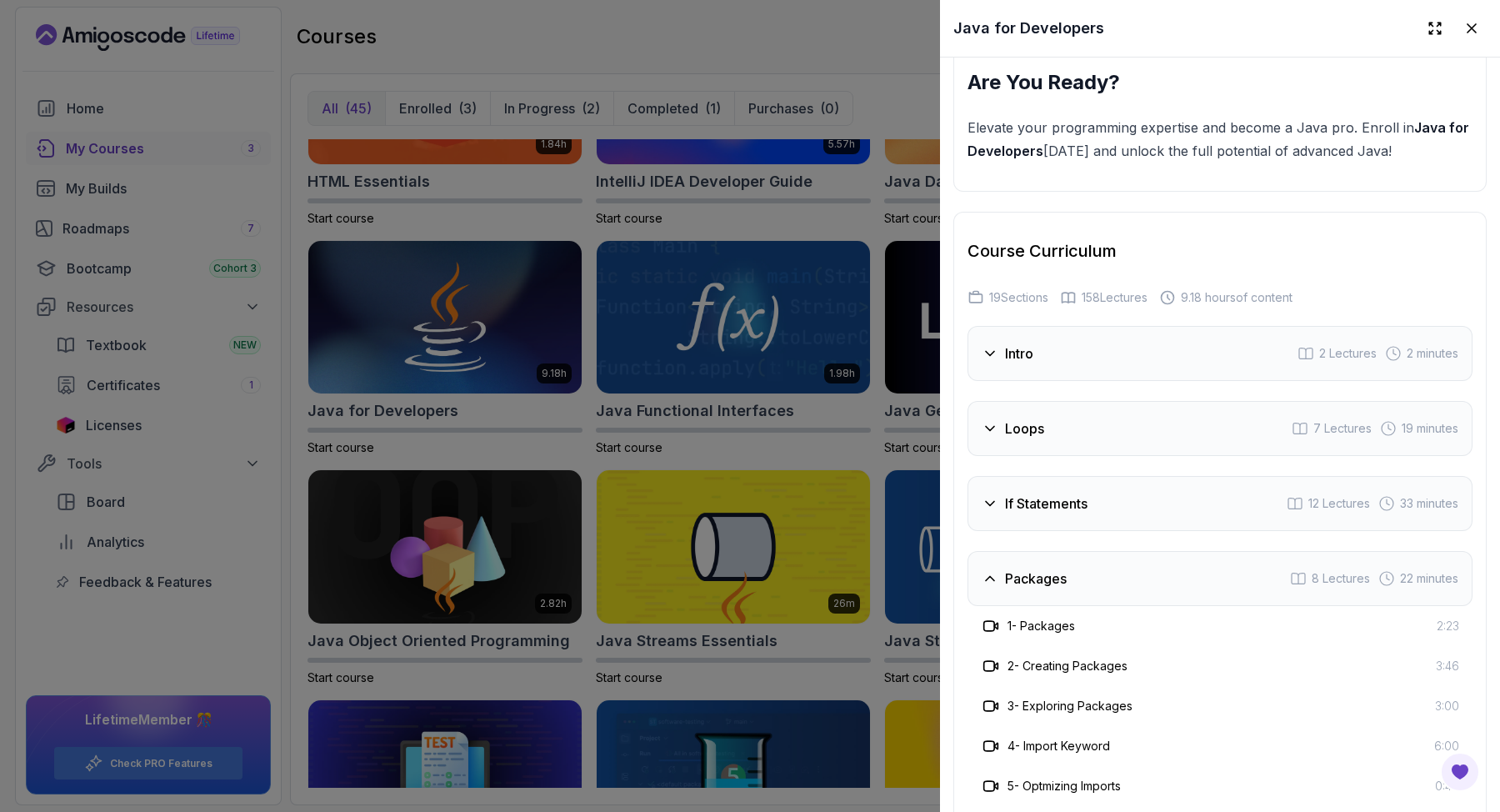
click at [991, 570] on icon at bounding box center [990, 578] width 17 height 17
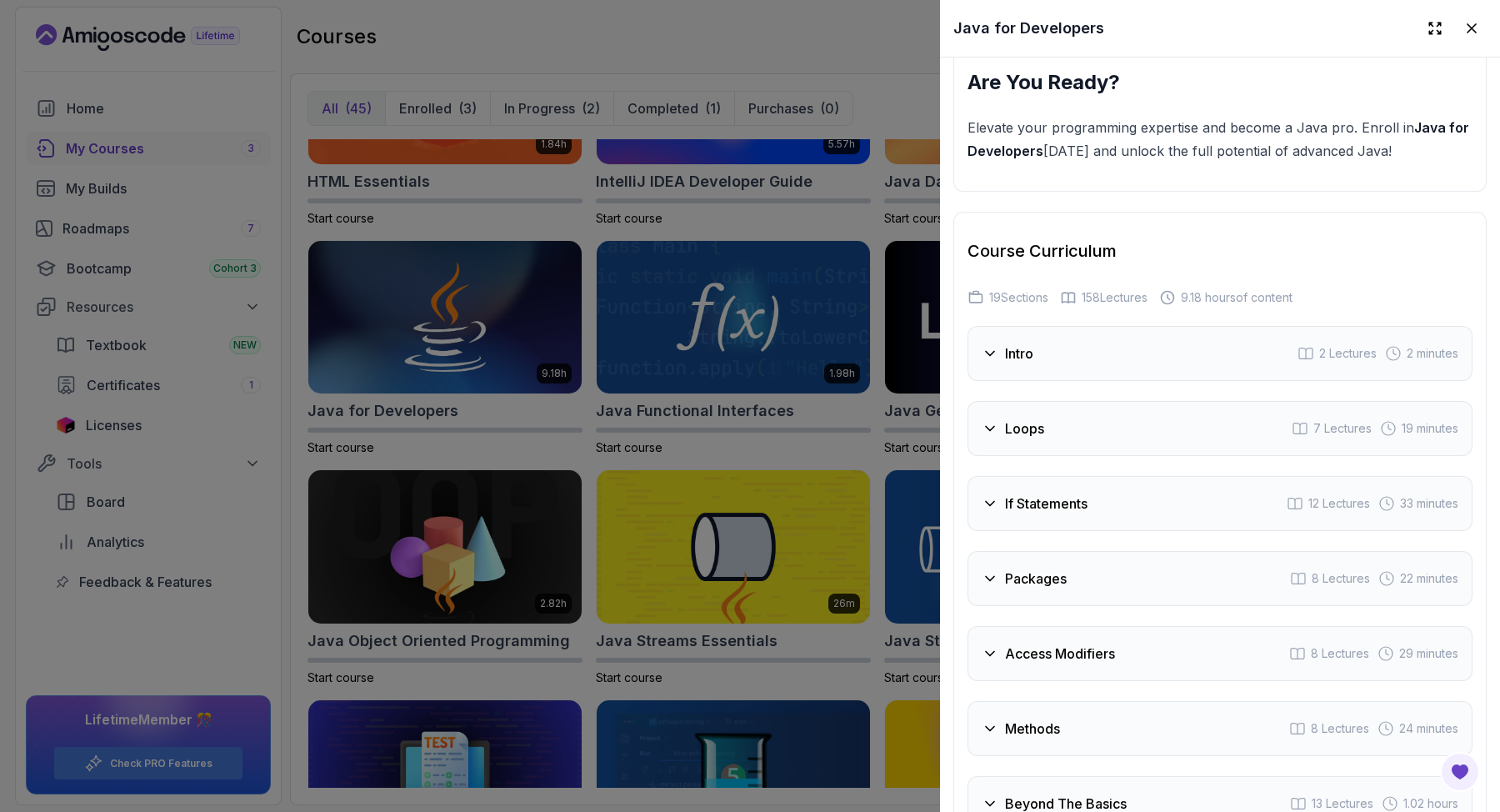
scroll to position [2741, 0]
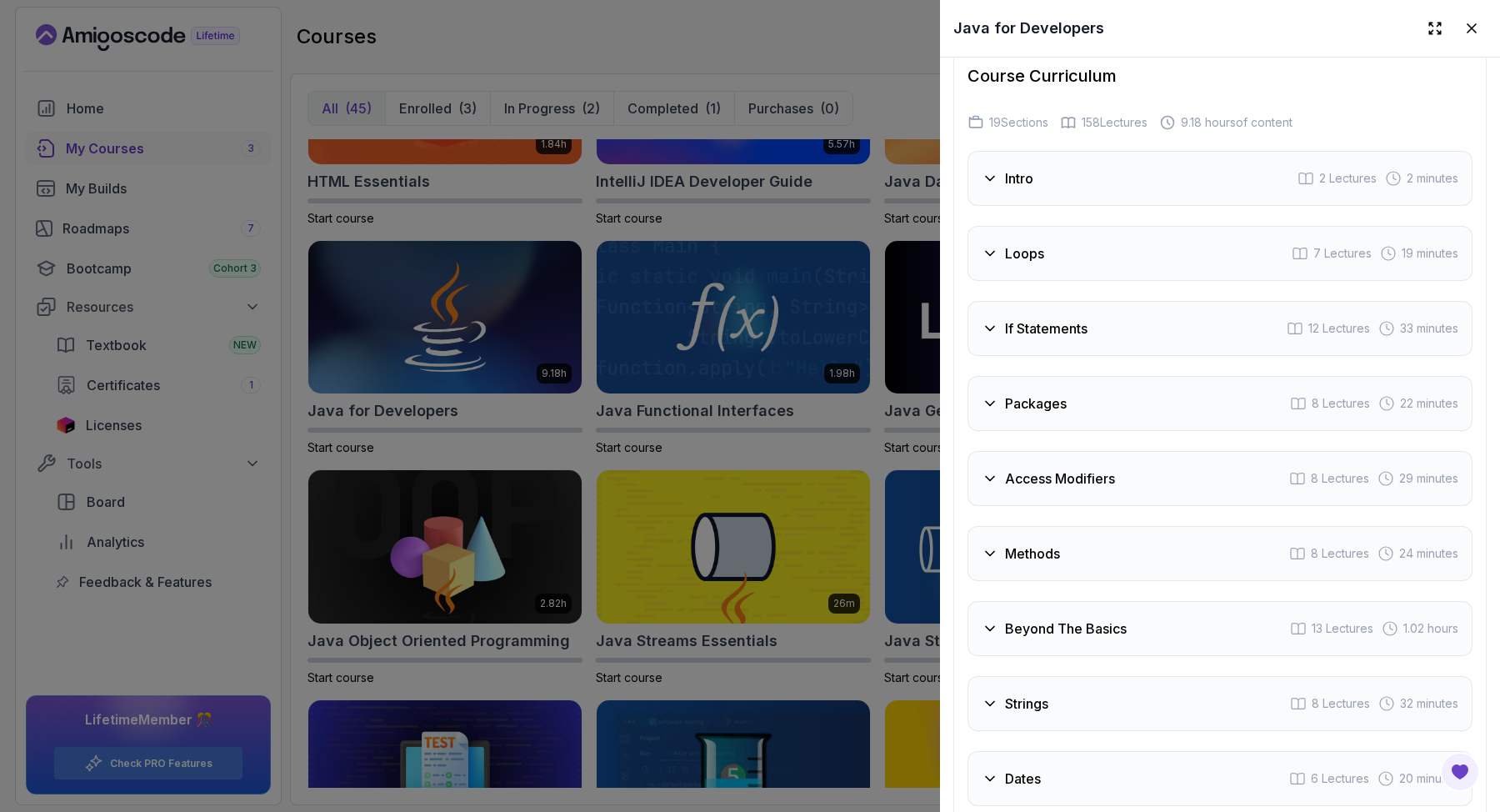
click at [990, 606] on div "Beyond The Basics 13 Lectures 1.02 hours" at bounding box center [1220, 628] width 505 height 55
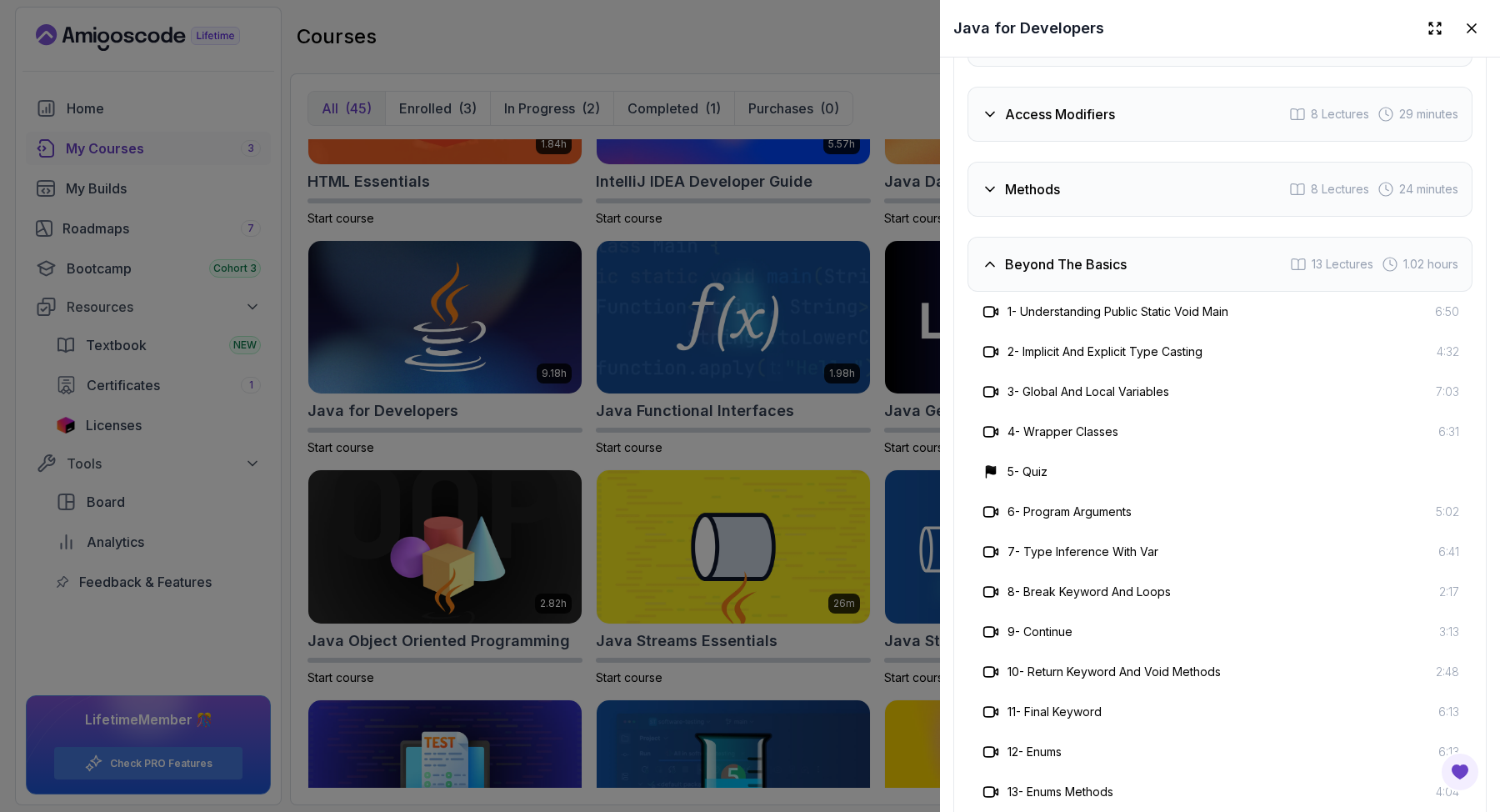
scroll to position [3047, 0]
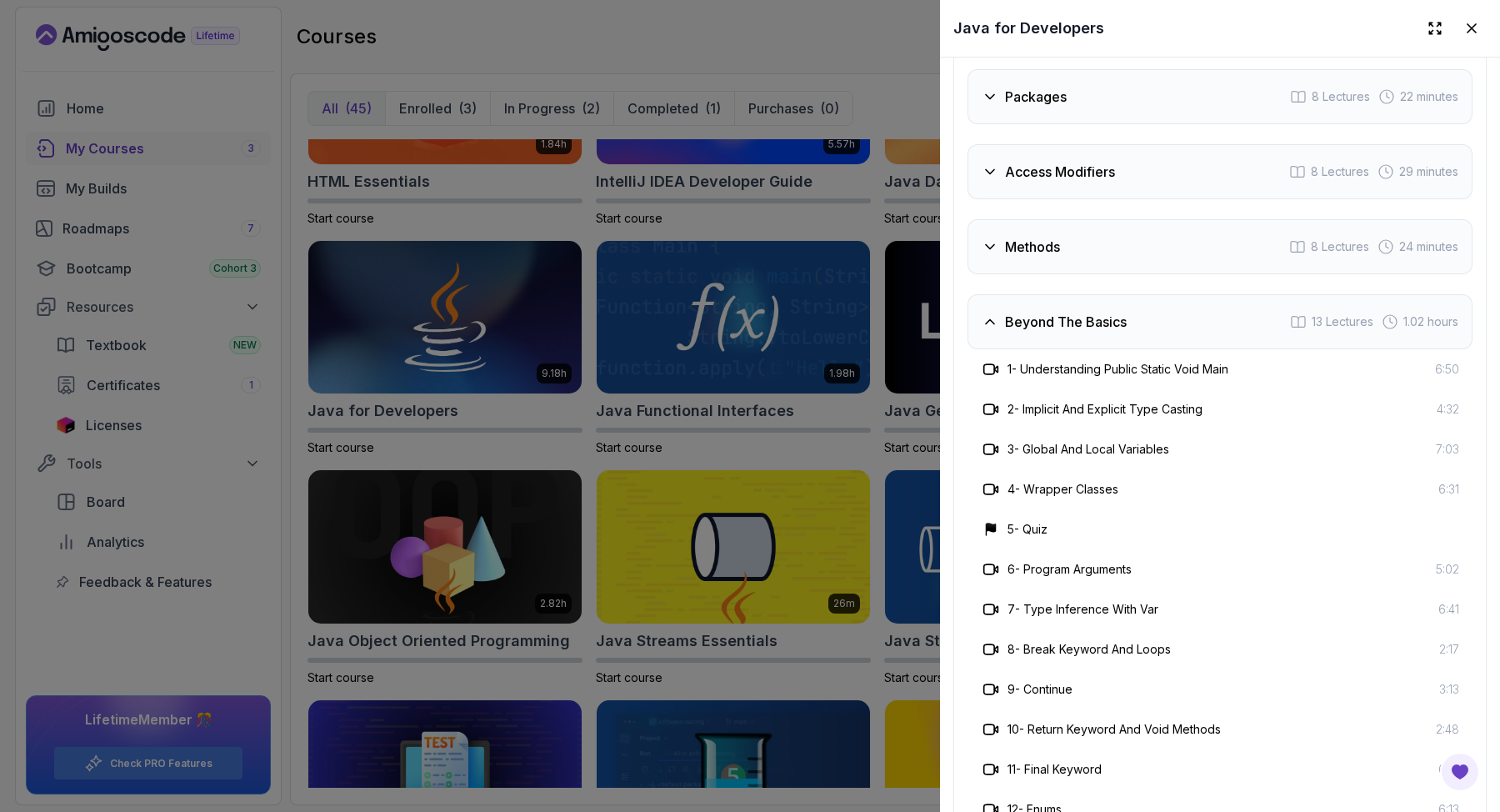
click at [990, 313] on icon at bounding box center [990, 321] width 17 height 17
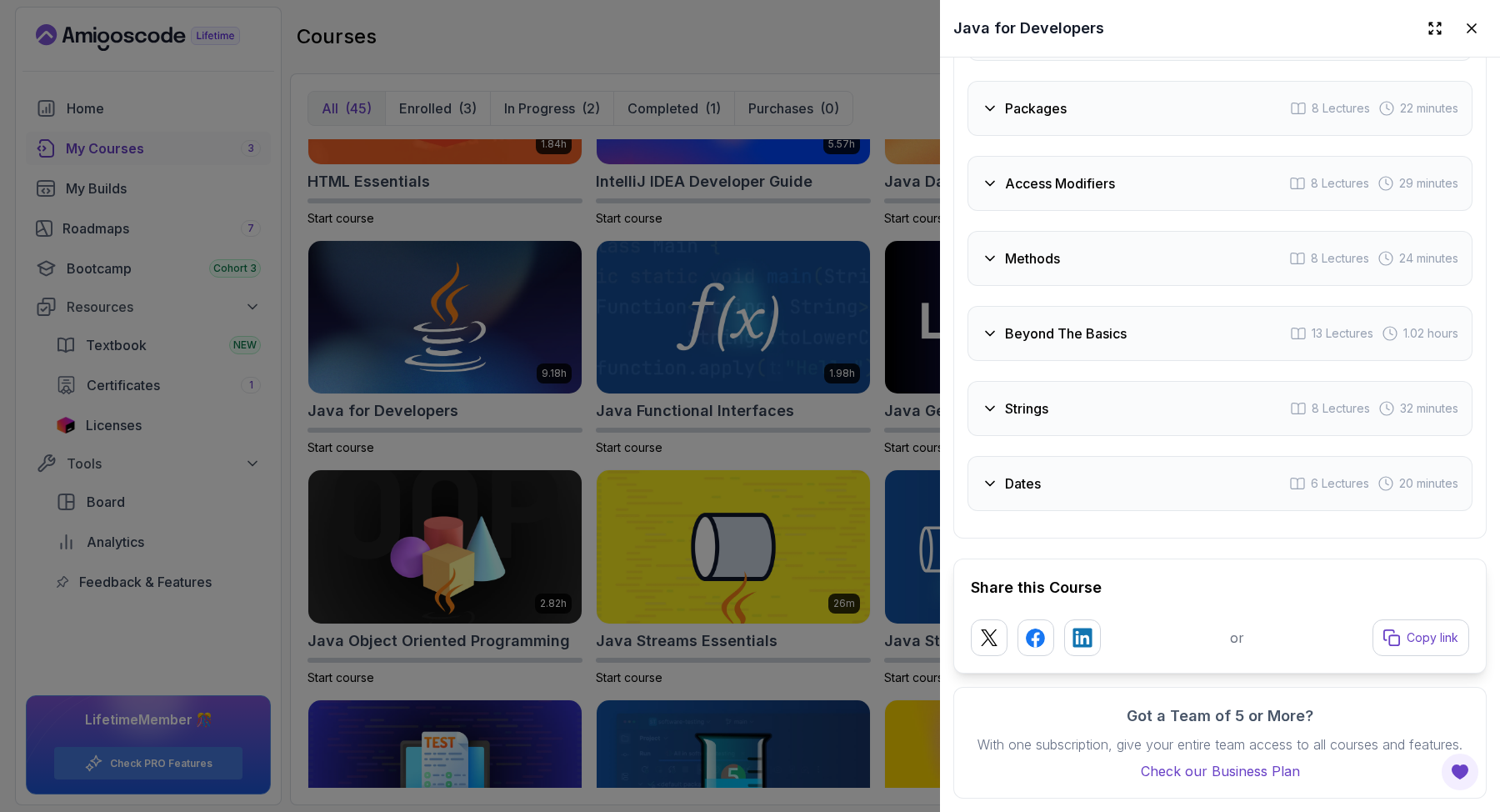
click at [866, 226] on div at bounding box center [750, 406] width 1500 height 812
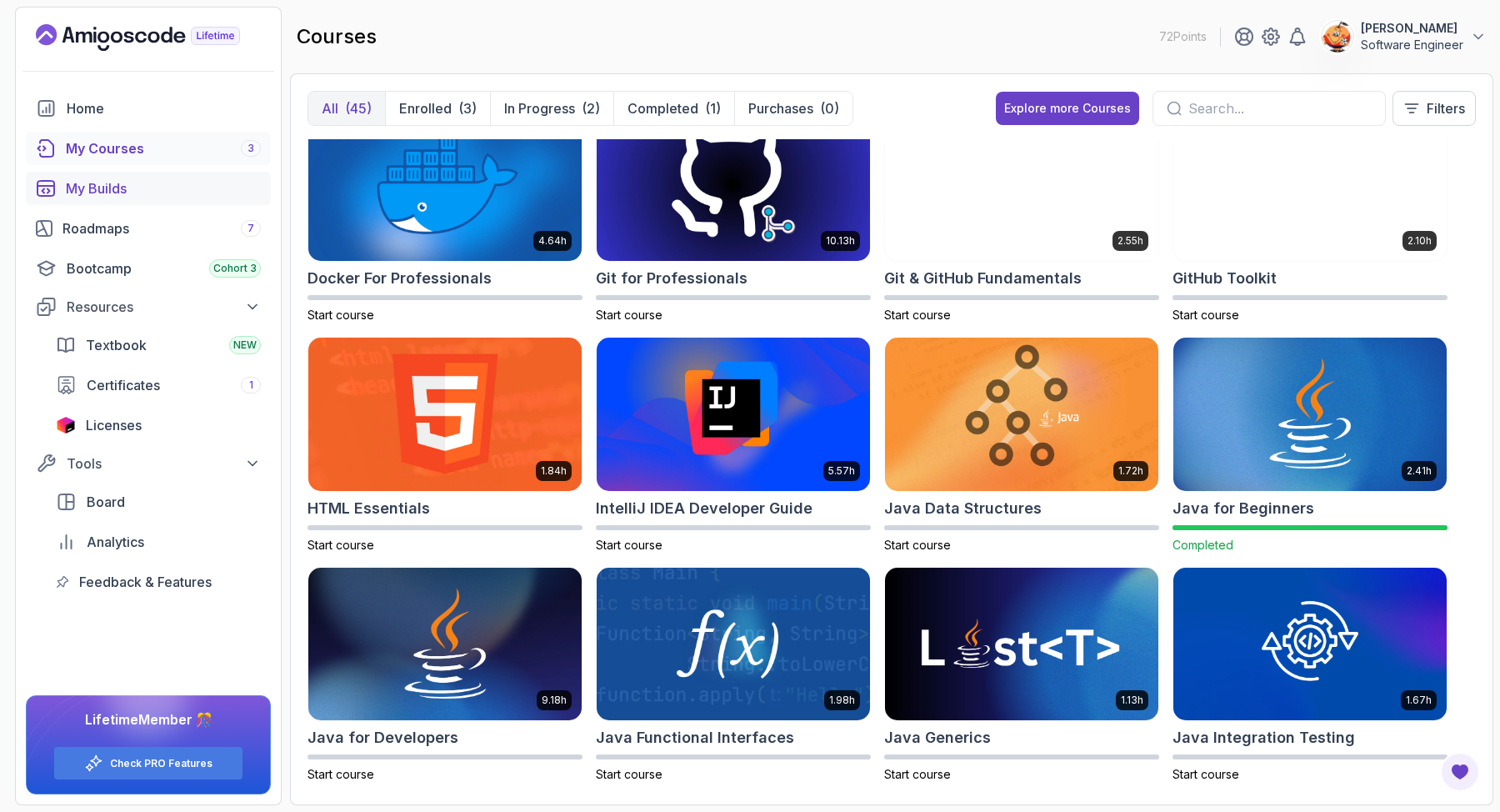
scroll to position [224, 0]
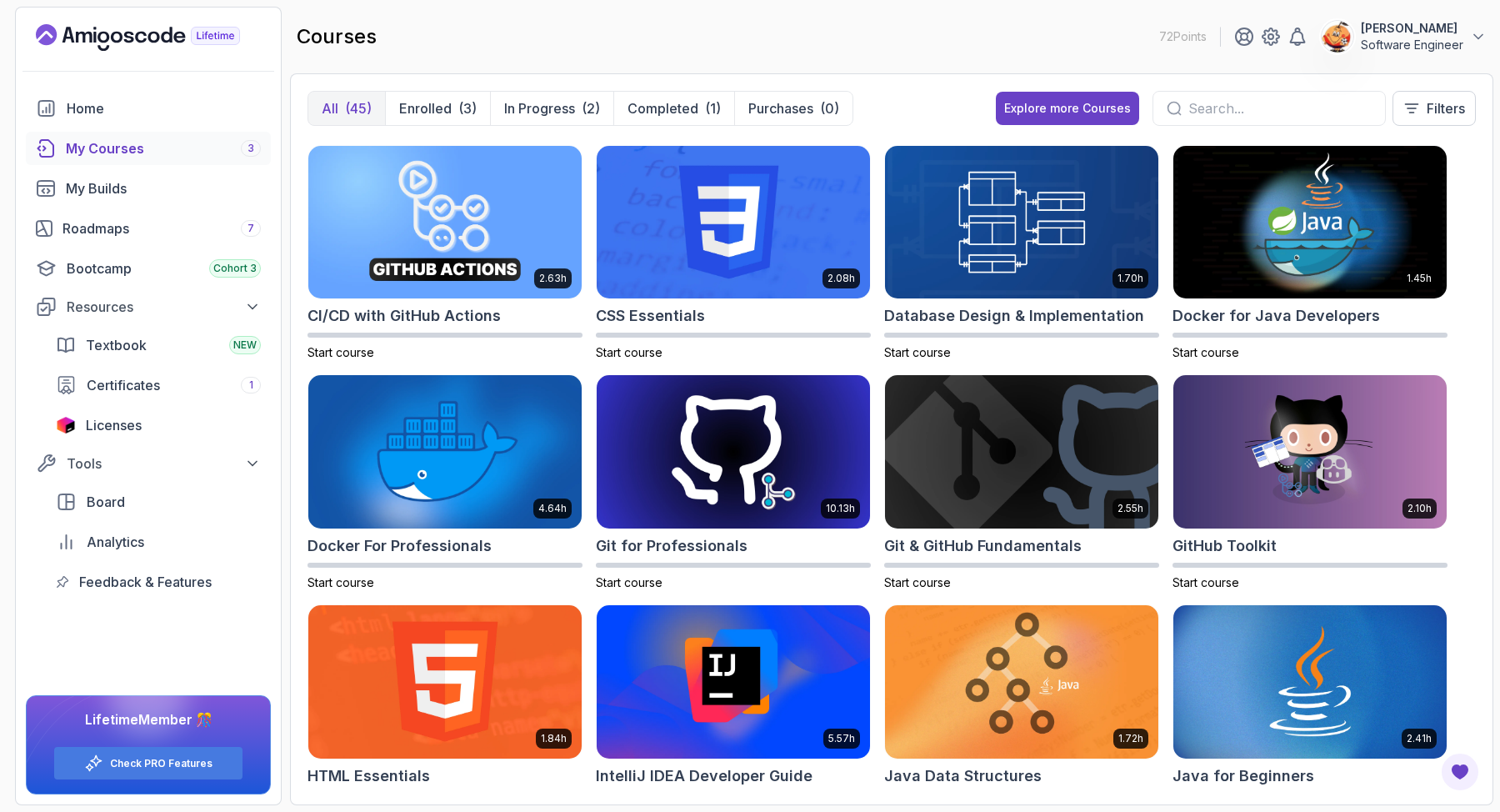
click at [122, 156] on div "My Courses 3" at bounding box center [163, 148] width 195 height 20
click at [122, 149] on div "My Courses 3" at bounding box center [163, 148] width 195 height 20
click at [458, 109] on div "(3)" at bounding box center [467, 108] width 18 height 20
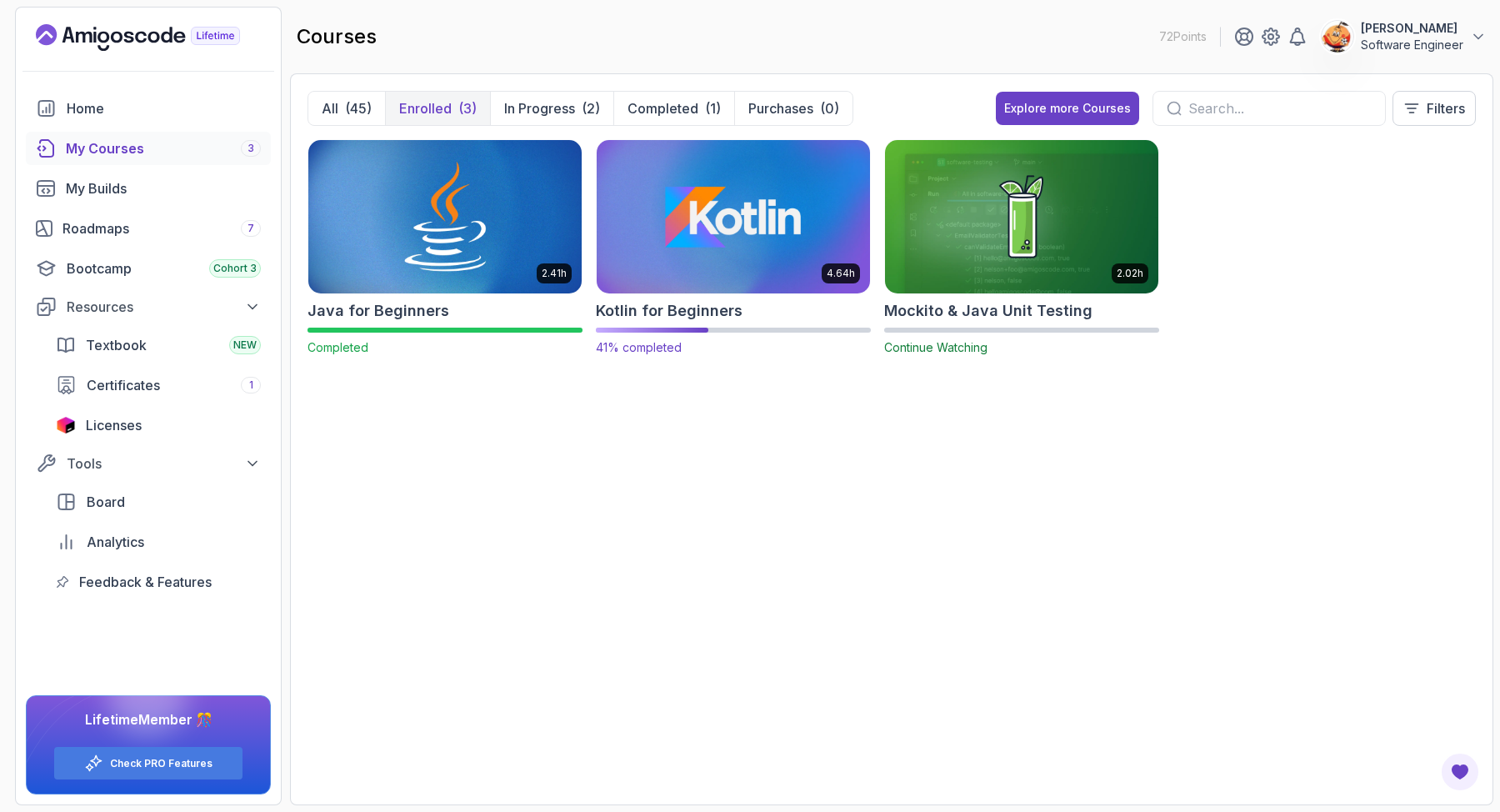
click at [708, 194] on img at bounding box center [733, 216] width 287 height 161
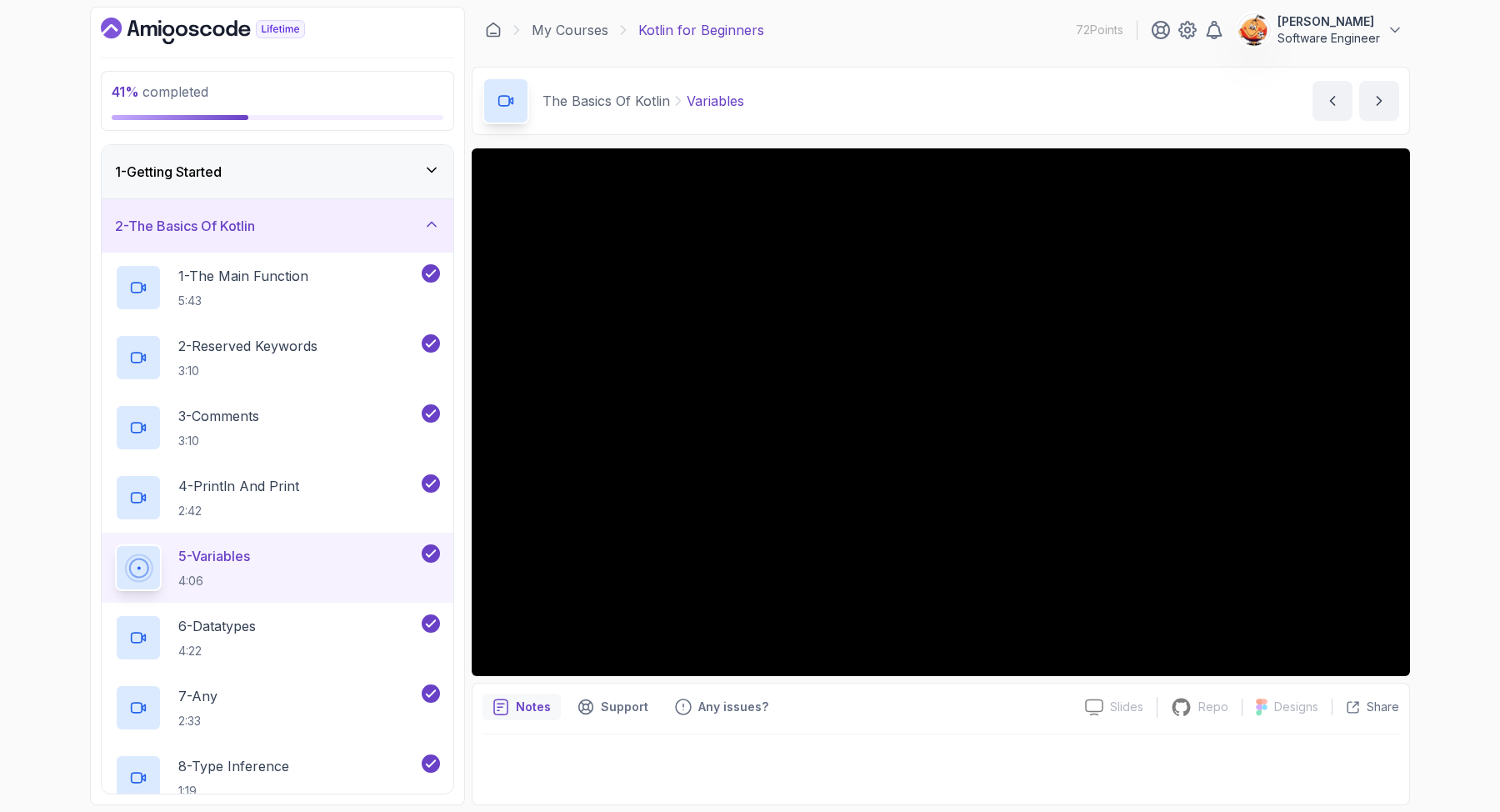
click at [430, 223] on icon at bounding box center [432, 225] width 9 height 4
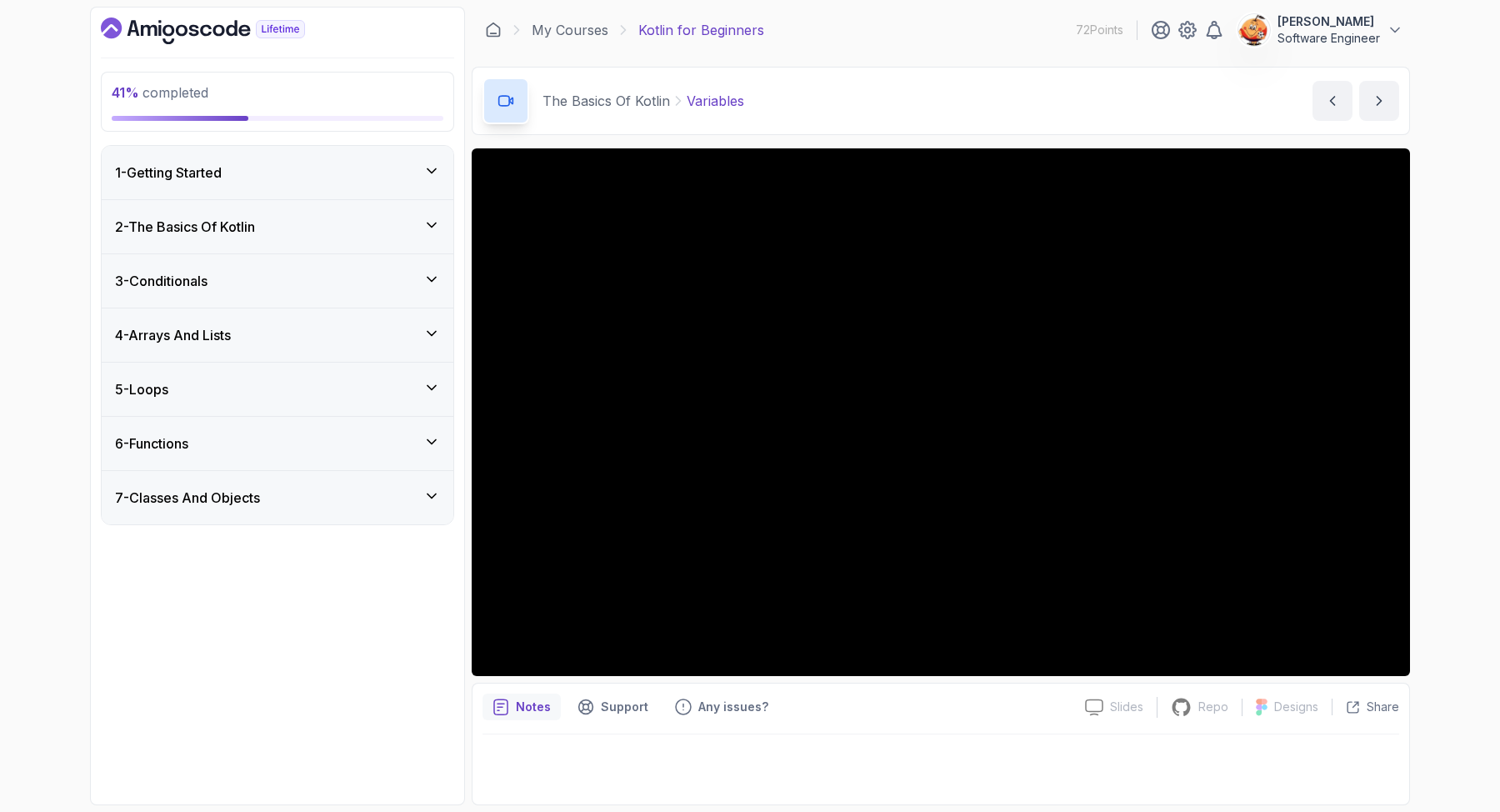
click at [426, 279] on icon at bounding box center [431, 279] width 17 height 17
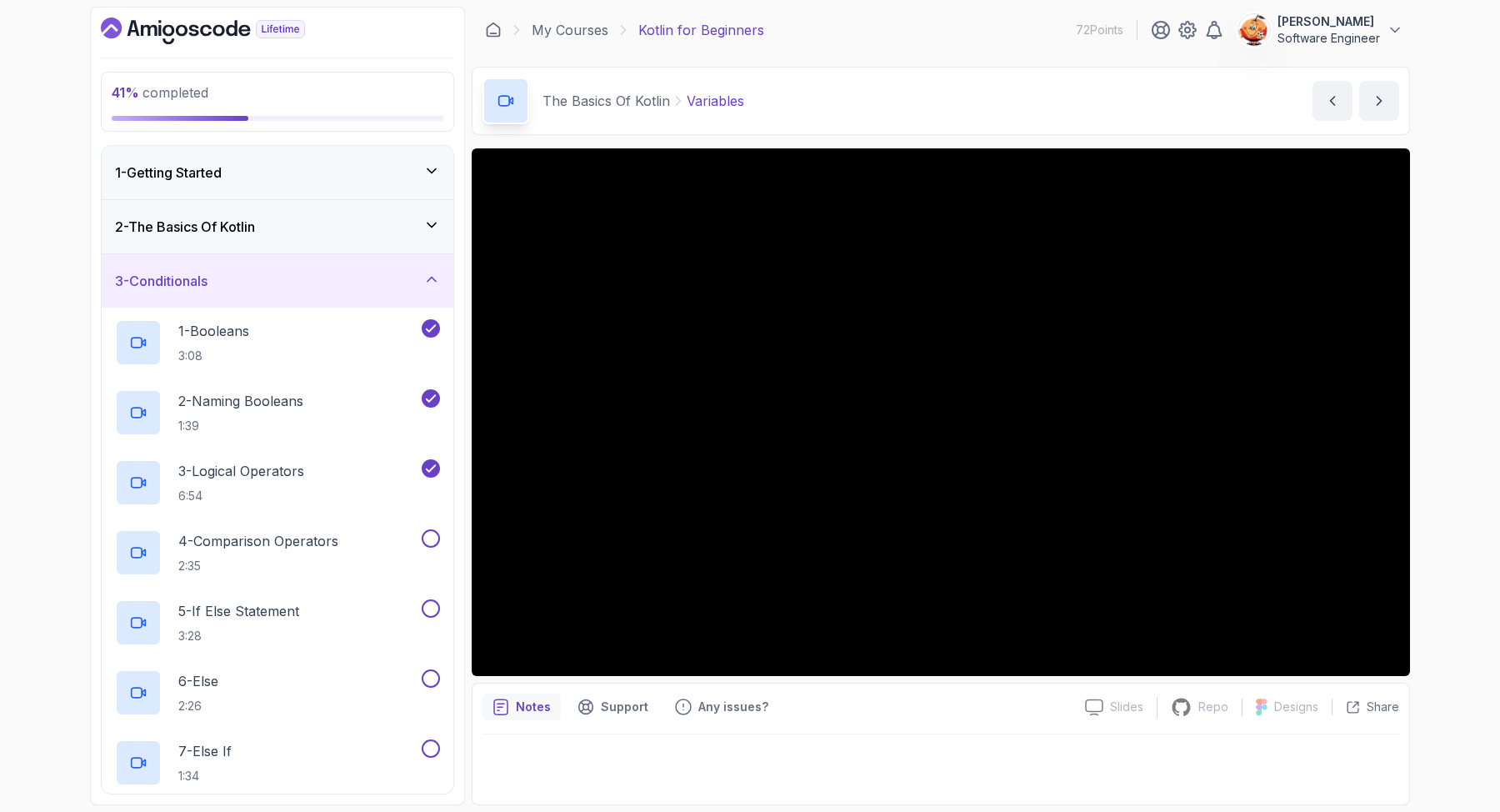
click at [434, 274] on icon at bounding box center [431, 279] width 17 height 17
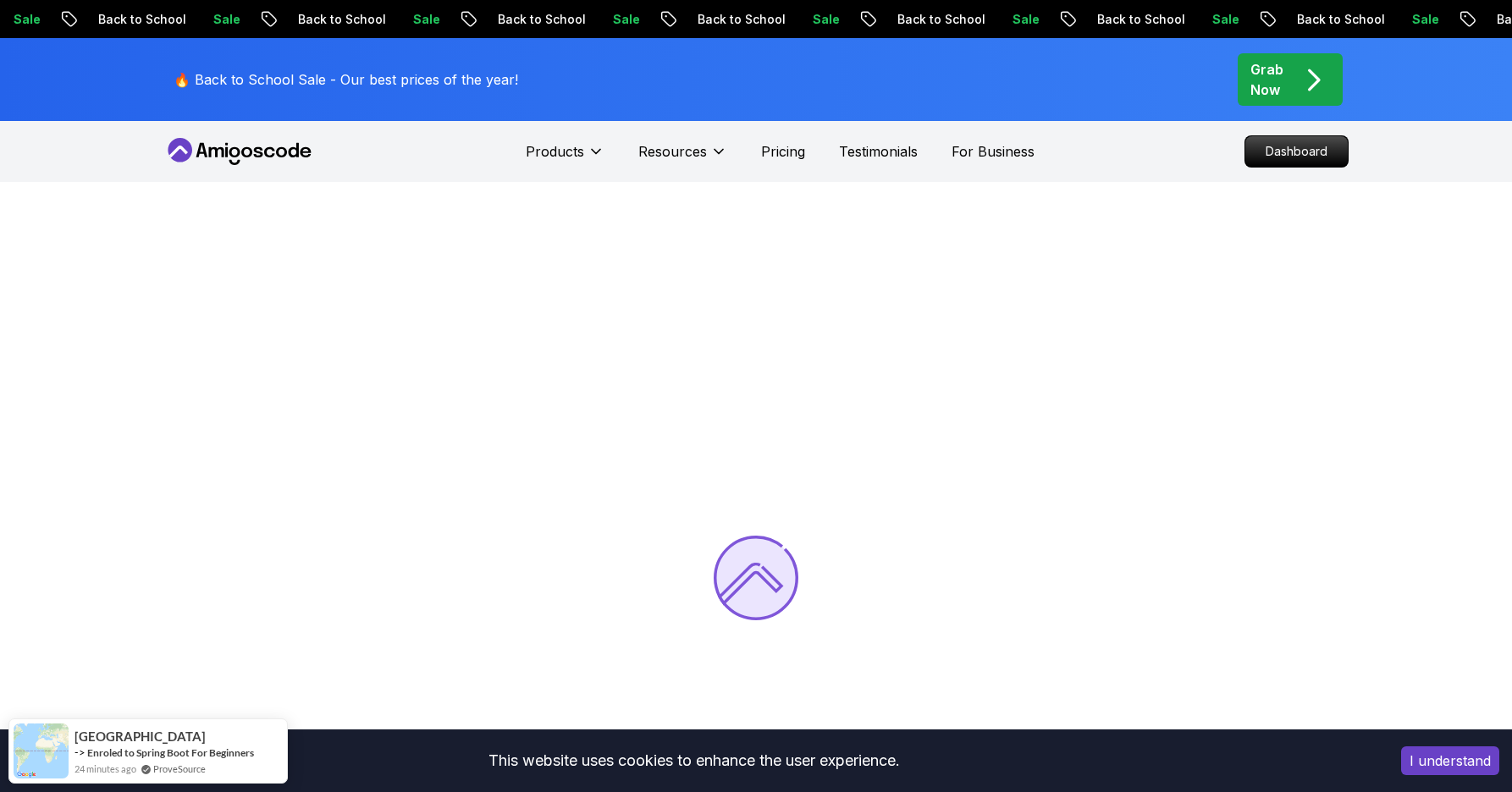
click at [1470, 760] on button "I understand" at bounding box center [1450, 761] width 99 height 28
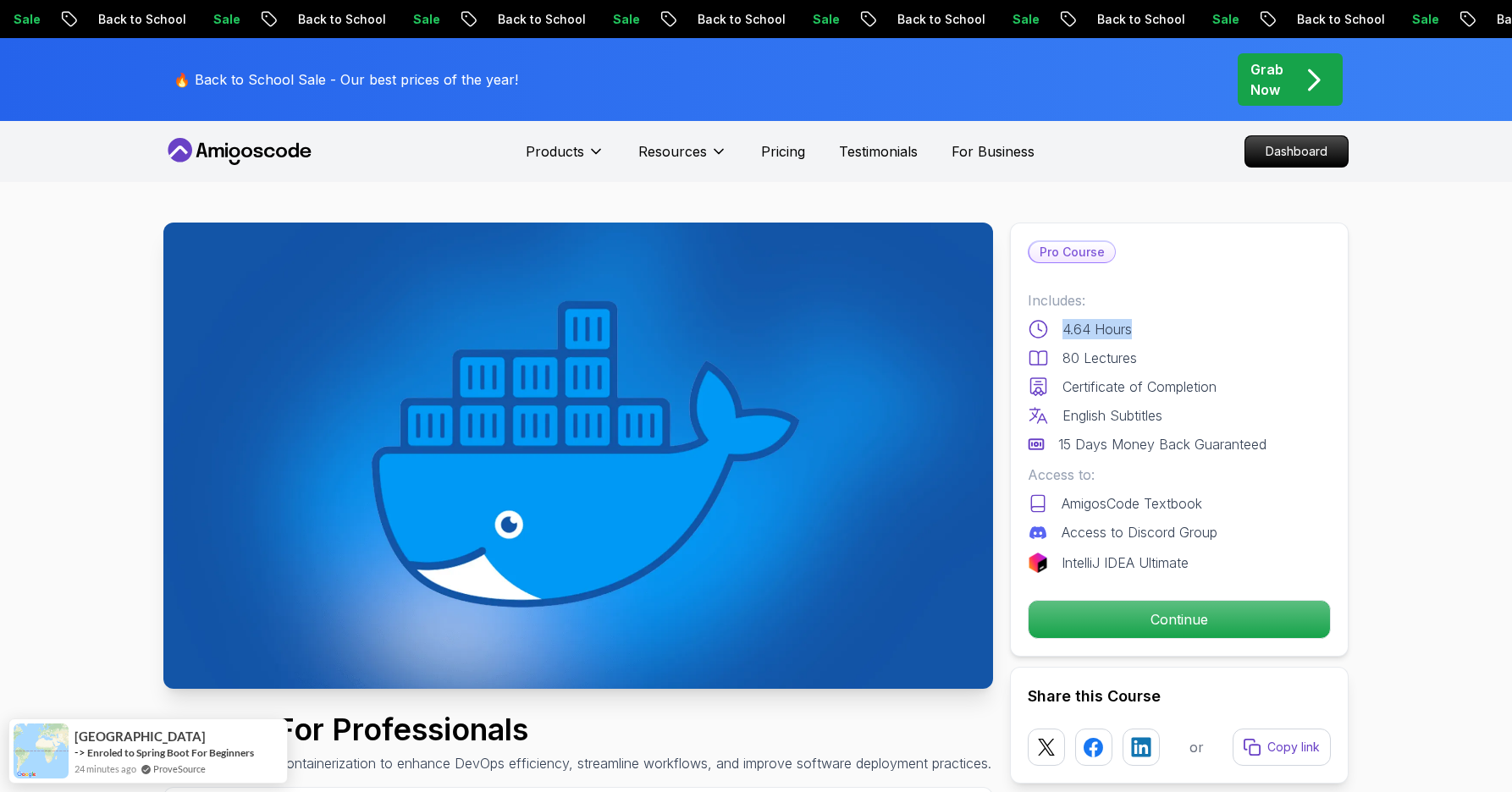
drag, startPoint x: 1067, startPoint y: 331, endPoint x: 1149, endPoint y: 329, distance: 82.0
click at [1149, 329] on div "4.64 Hours" at bounding box center [1178, 329] width 303 height 20
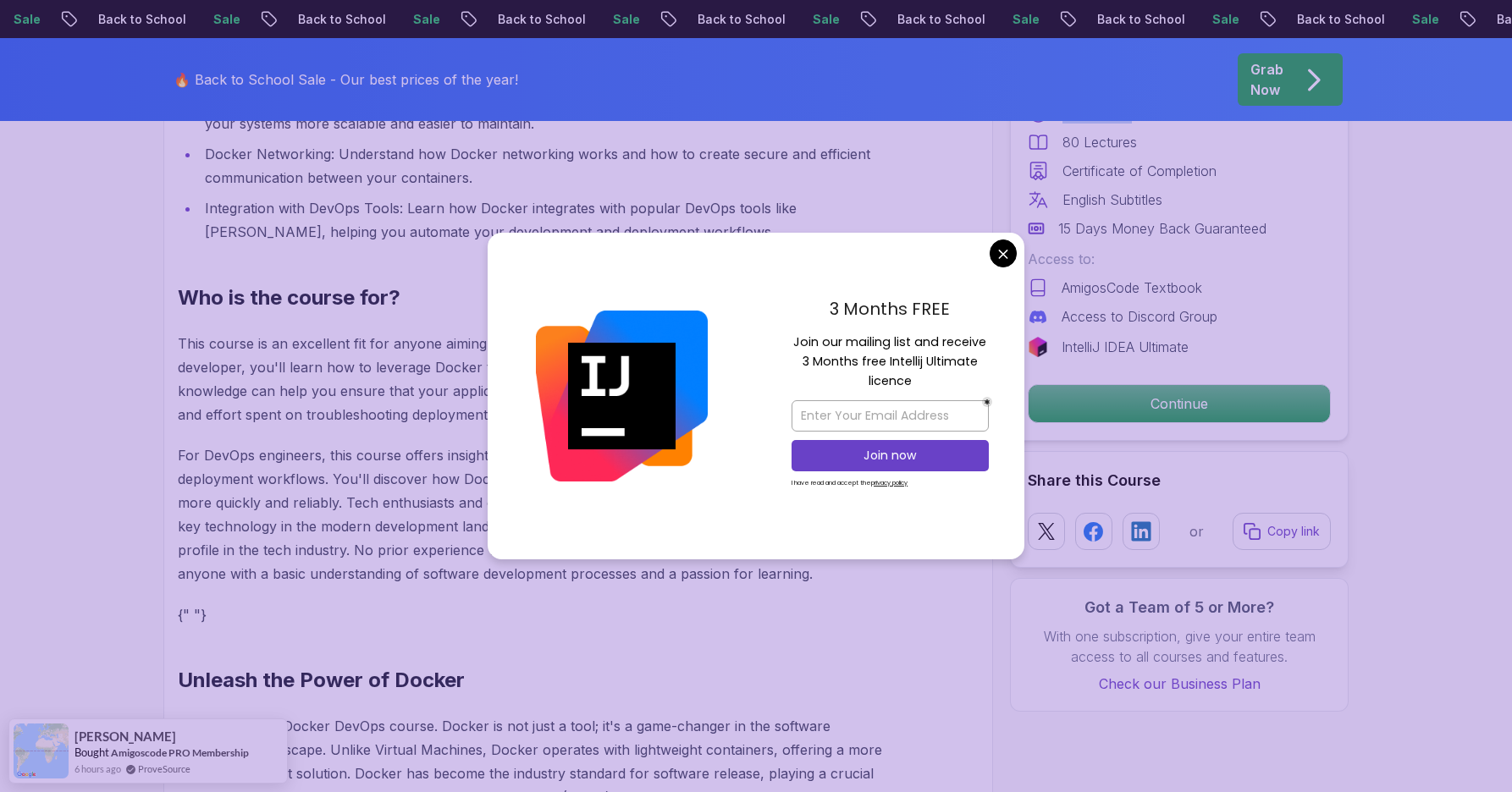
scroll to position [1879, 0]
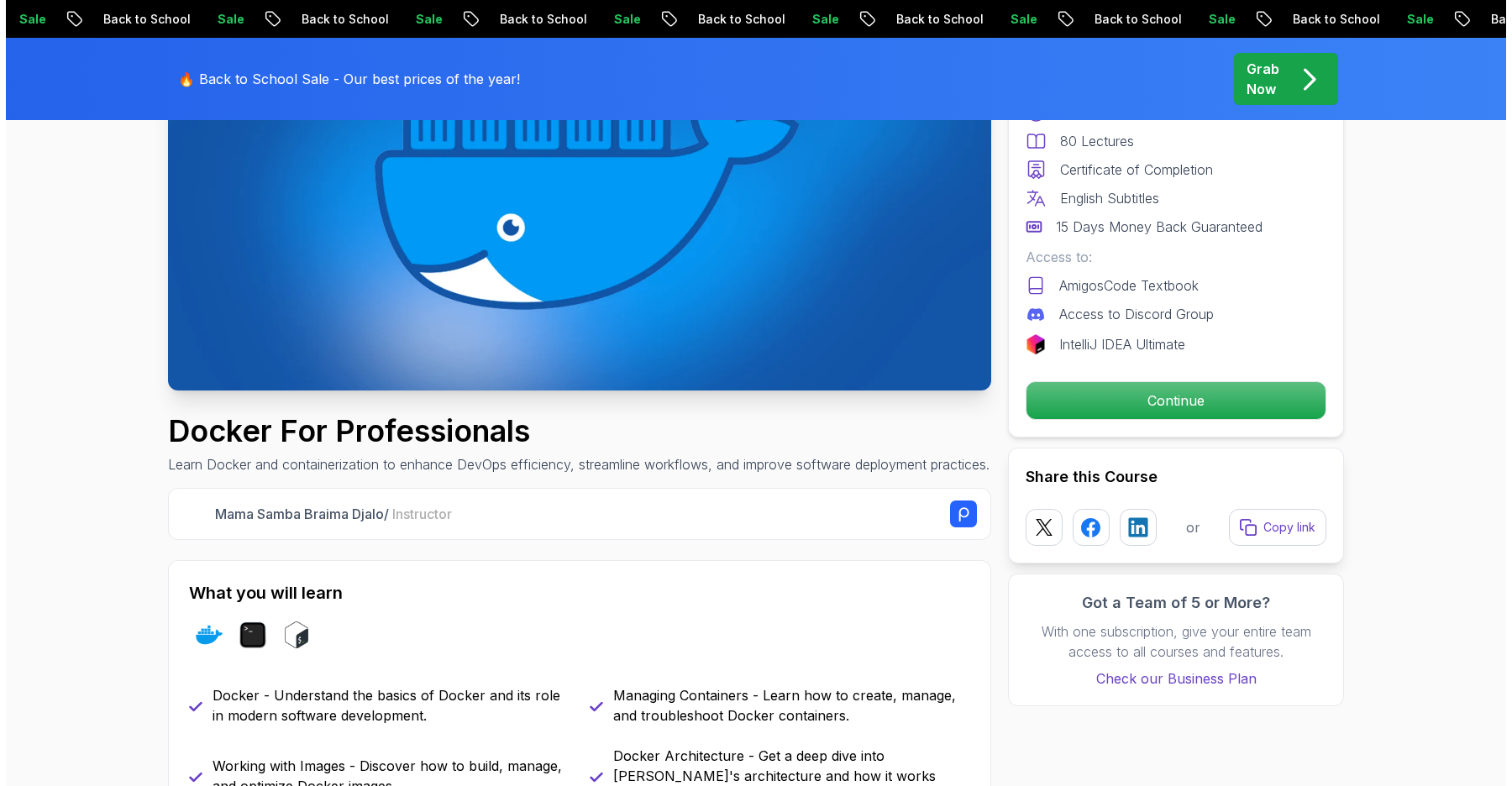
scroll to position [0, 0]
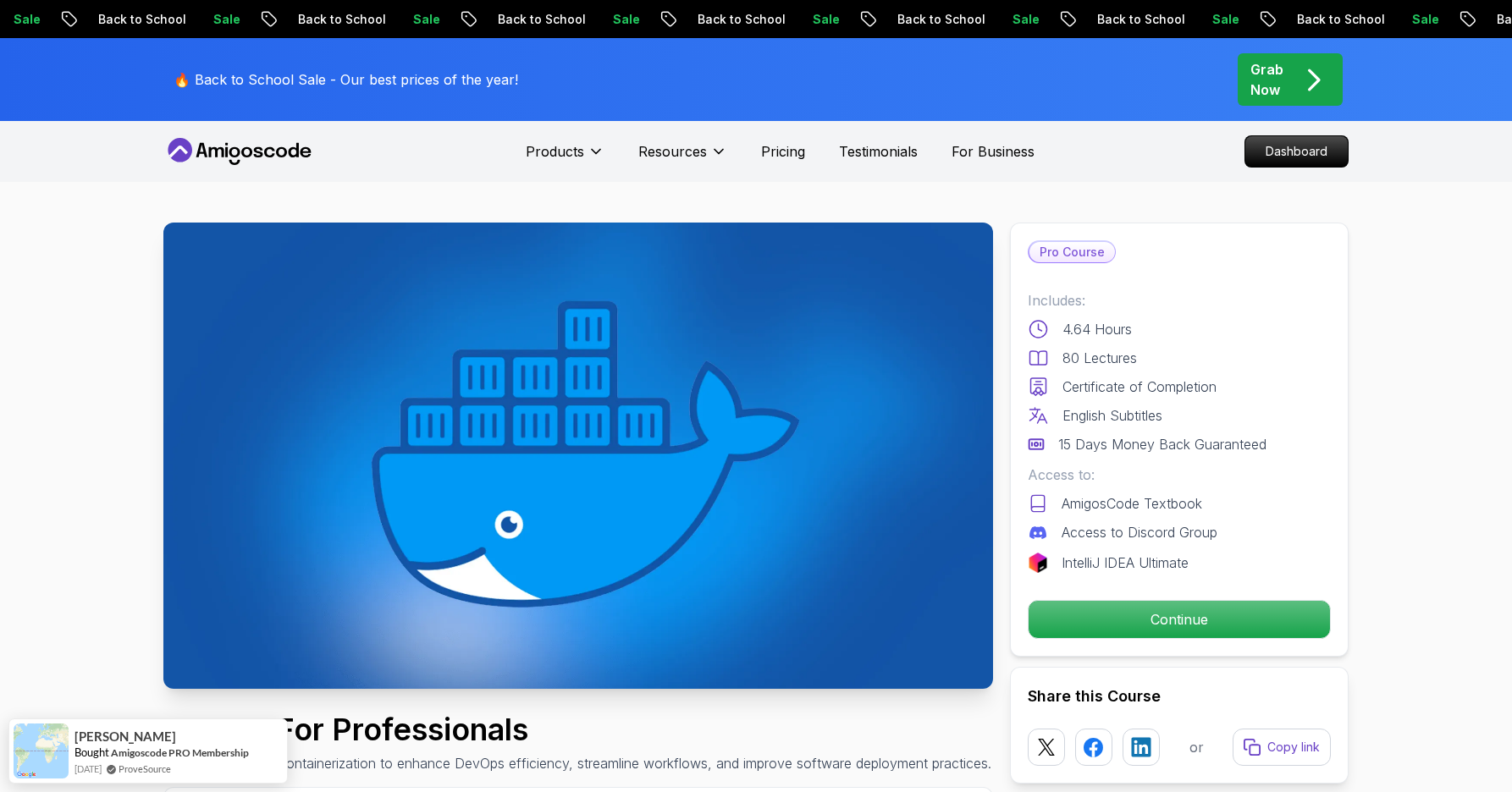
click at [283, 154] on icon at bounding box center [240, 151] width 153 height 28
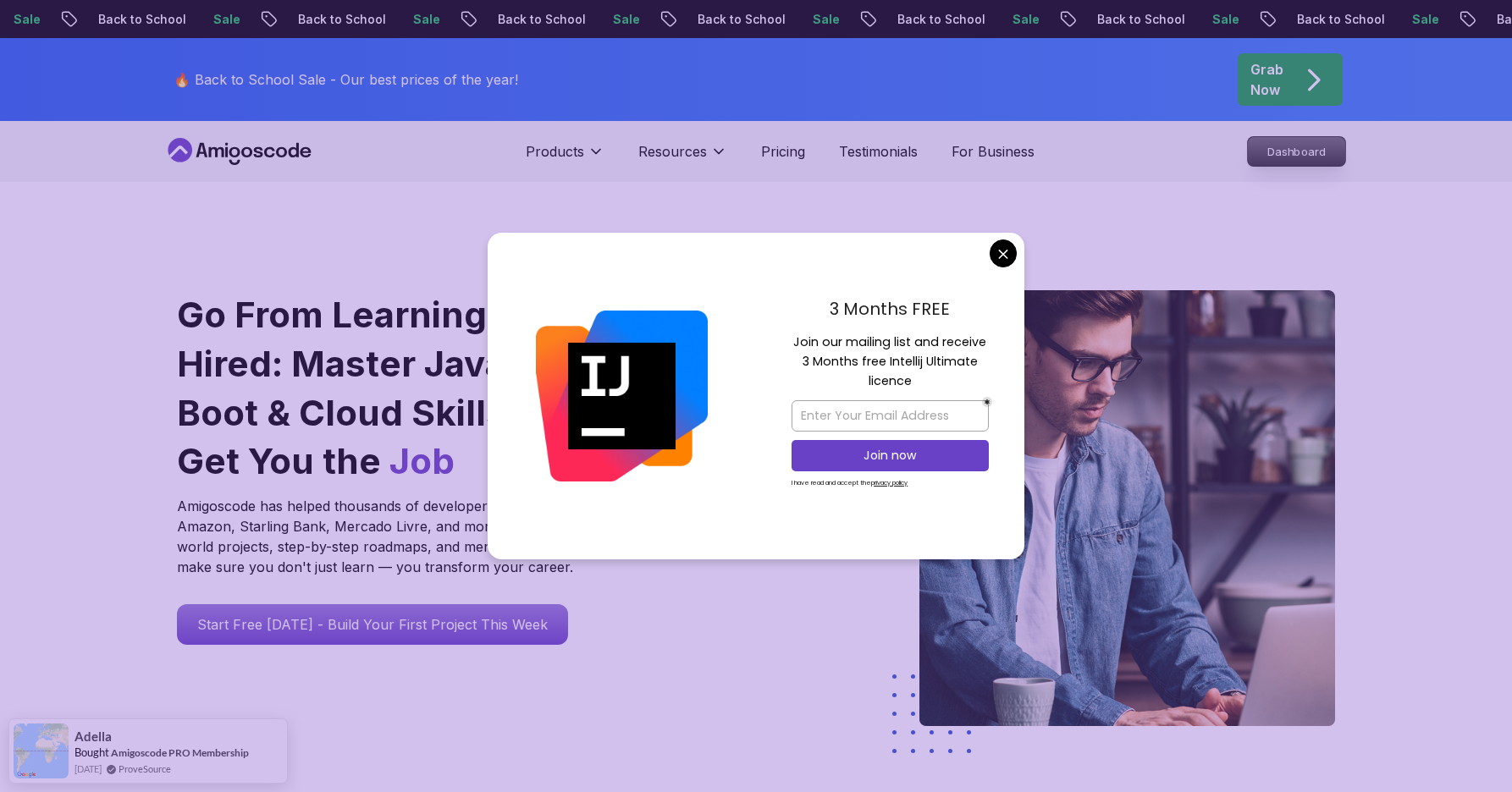
click at [1310, 154] on p "Dashboard" at bounding box center [1296, 151] width 98 height 28
